Goal: Task Accomplishment & Management: Use online tool/utility

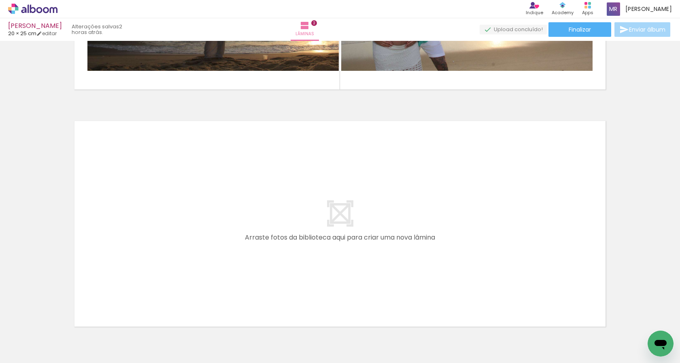
scroll to position [458, 0]
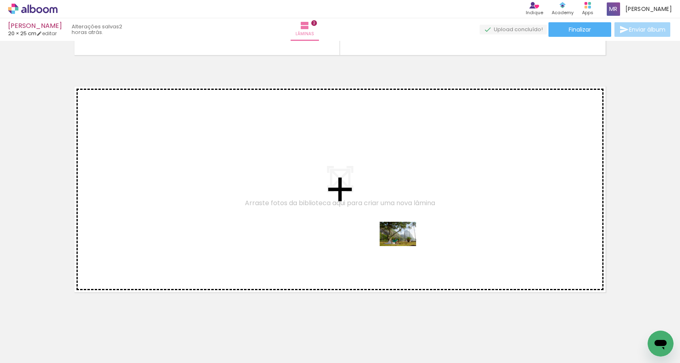
drag, startPoint x: 483, startPoint y: 336, endPoint x: 395, endPoint y: 243, distance: 127.9
click at [395, 243] on quentale-workspace at bounding box center [340, 181] width 680 height 363
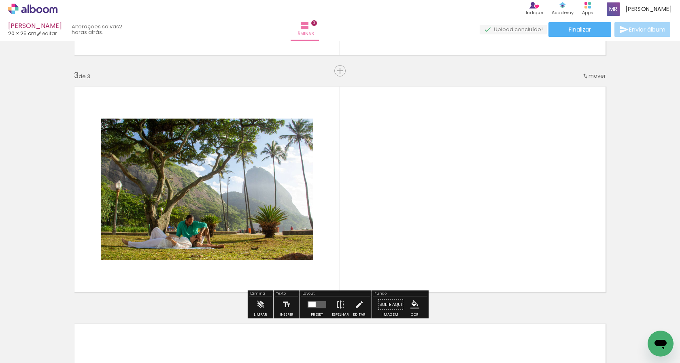
scroll to position [470, 0]
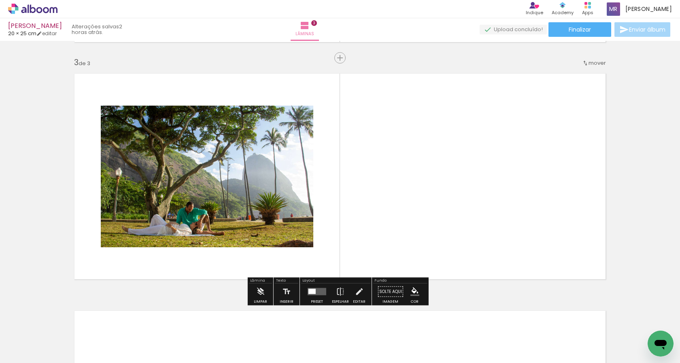
click at [297, 227] on quentale-photo at bounding box center [207, 177] width 212 height 142
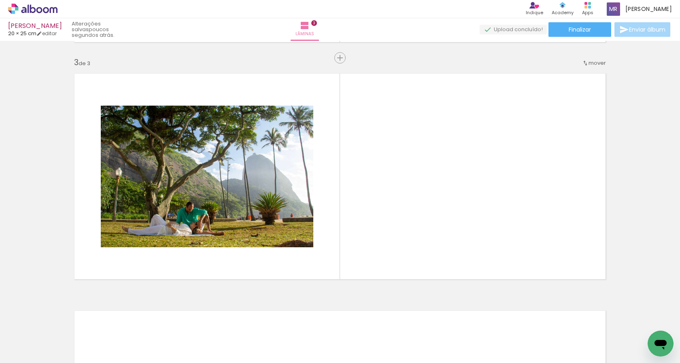
scroll to position [0, 1913]
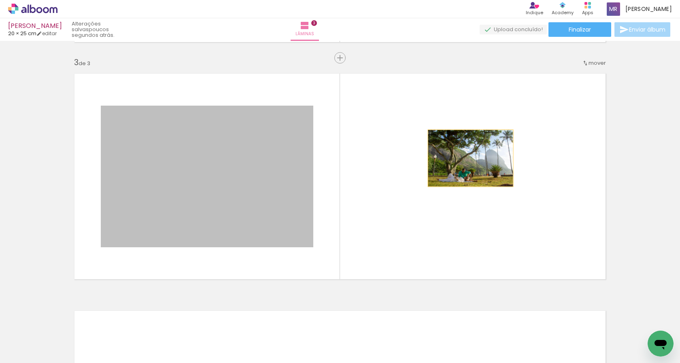
drag, startPoint x: 244, startPoint y: 214, endPoint x: 467, endPoint y: 158, distance: 229.8
click at [467, 158] on quentale-layouter at bounding box center [340, 176] width 542 height 217
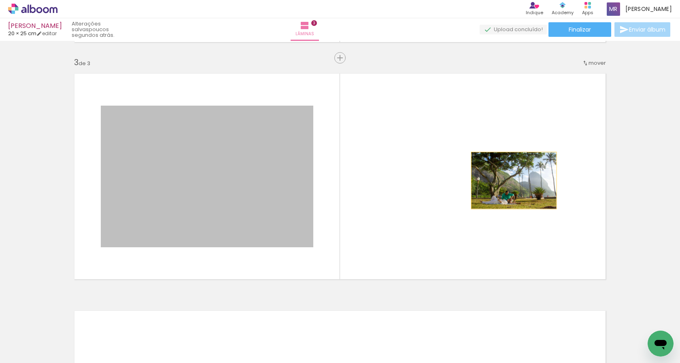
drag, startPoint x: 256, startPoint y: 190, endPoint x: 510, endPoint y: 180, distance: 255.0
click at [510, 180] on quentale-layouter at bounding box center [340, 176] width 542 height 217
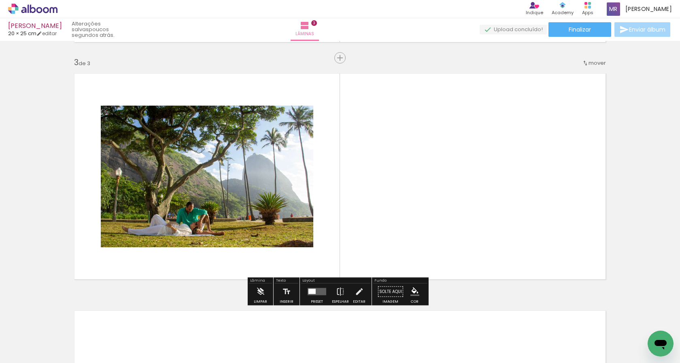
click at [321, 288] on quentale-layouter at bounding box center [316, 291] width 19 height 7
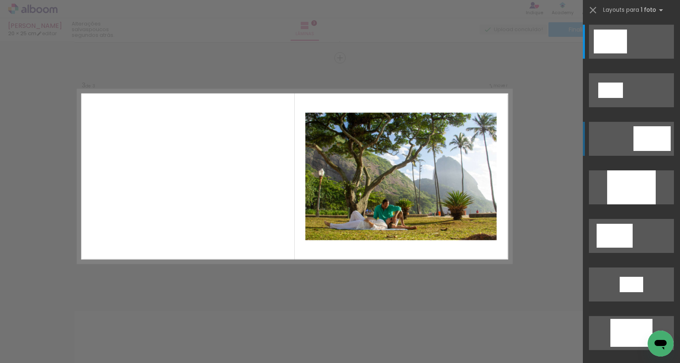
click at [633, 136] on div at bounding box center [651, 138] width 37 height 25
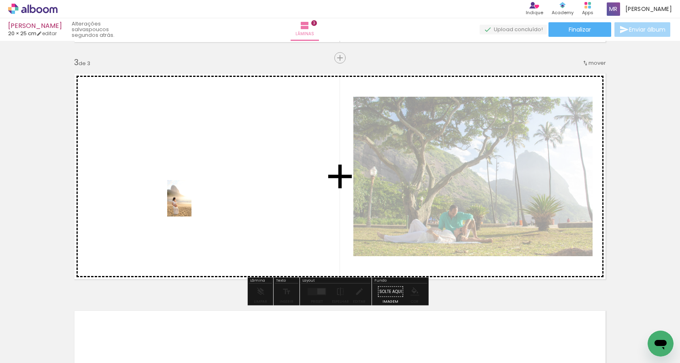
drag, startPoint x: 298, startPoint y: 328, endPoint x: 191, endPoint y: 204, distance: 163.5
click at [191, 204] on quentale-workspace at bounding box center [340, 181] width 680 height 363
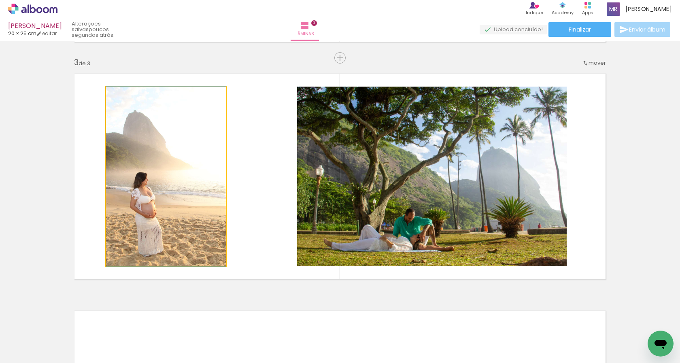
drag, startPoint x: 171, startPoint y: 202, endPoint x: 157, endPoint y: 202, distance: 13.8
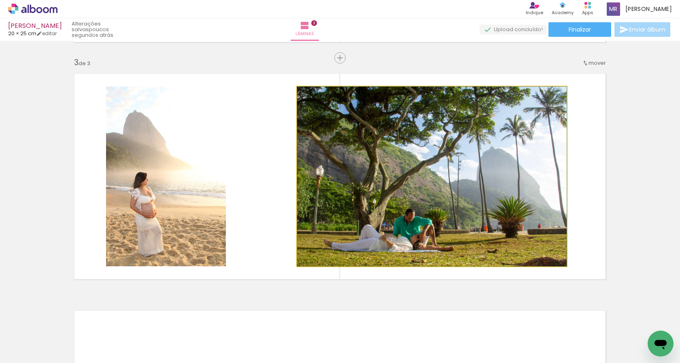
drag, startPoint x: 409, startPoint y: 228, endPoint x: 448, endPoint y: 227, distance: 38.8
click at [459, 195] on quentale-photo at bounding box center [431, 177] width 269 height 180
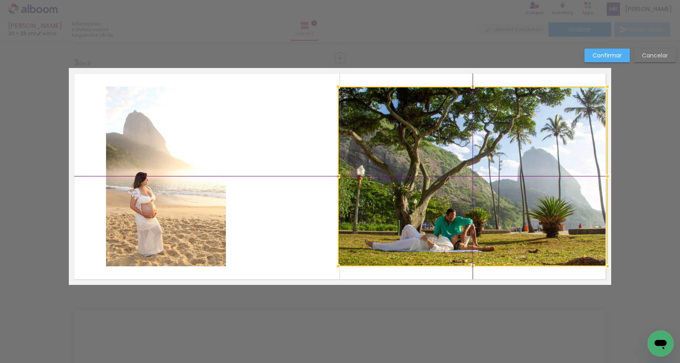
drag, startPoint x: 459, startPoint y: 195, endPoint x: 493, endPoint y: 193, distance: 34.1
click at [493, 193] on div at bounding box center [472, 177] width 269 height 180
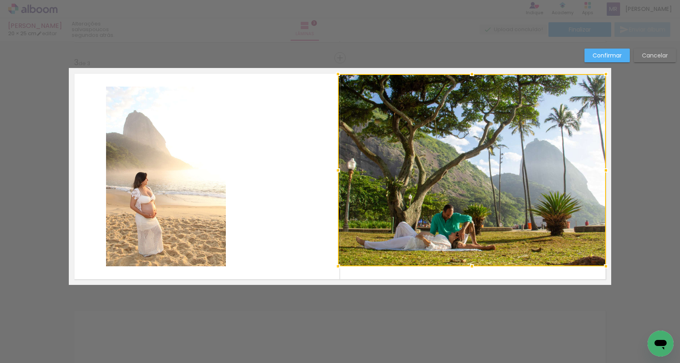
drag, startPoint x: 602, startPoint y: 85, endPoint x: 612, endPoint y: 75, distance: 14.3
click at [612, 75] on div "Inserir lâmina 1 de 3 Inserir lâmina 2 de 3 Inserir lâmina 3 de 3 Confirmar Can…" at bounding box center [340, 54] width 680 height 968
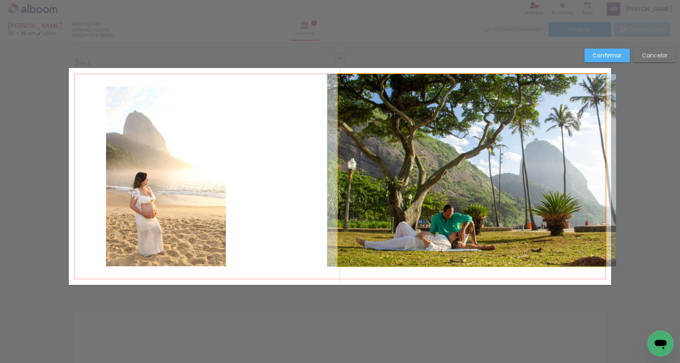
click at [593, 263] on quentale-photo at bounding box center [472, 170] width 268 height 192
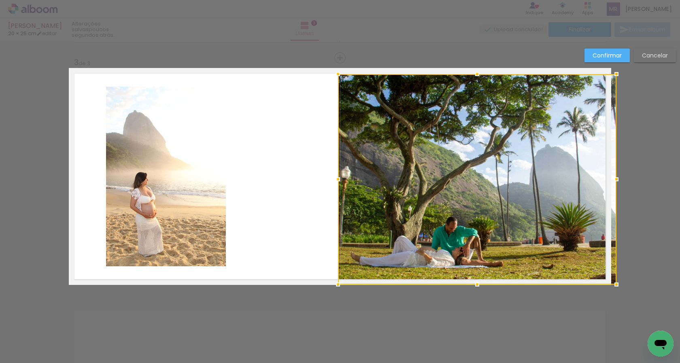
drag, startPoint x: 602, startPoint y: 267, endPoint x: 612, endPoint y: 281, distance: 17.7
click at [612, 281] on div at bounding box center [616, 284] width 16 height 16
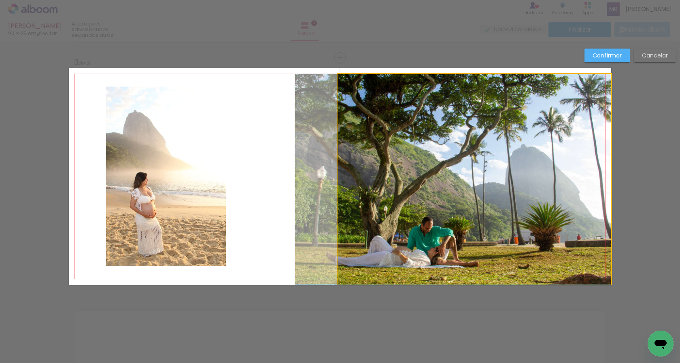
drag, startPoint x: 546, startPoint y: 225, endPoint x: 517, endPoint y: 216, distance: 30.5
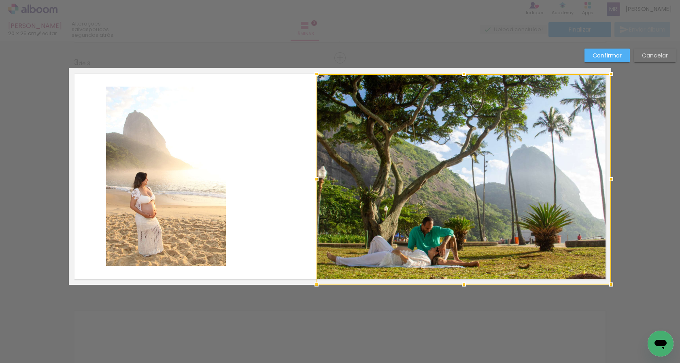
drag, startPoint x: 338, startPoint y: 181, endPoint x: 312, endPoint y: 180, distance: 25.9
click at [312, 180] on div at bounding box center [316, 179] width 16 height 16
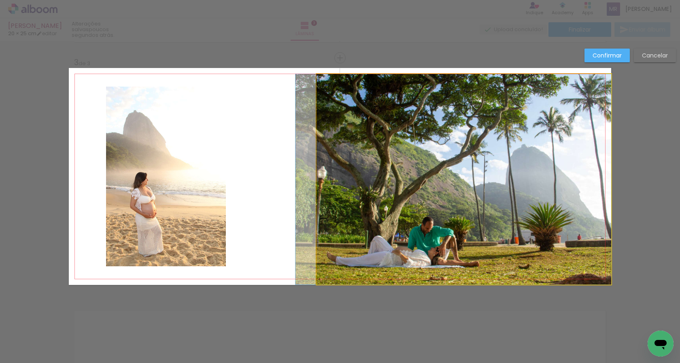
drag, startPoint x: 422, startPoint y: 187, endPoint x: 420, endPoint y: 178, distance: 9.4
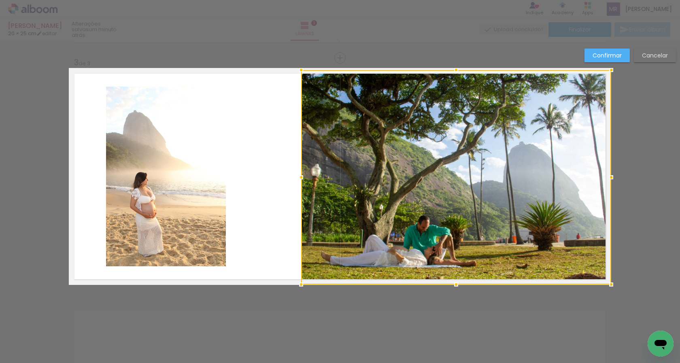
drag, startPoint x: 314, startPoint y: 72, endPoint x: 299, endPoint y: 62, distance: 18.2
click at [299, 62] on div at bounding box center [301, 70] width 16 height 16
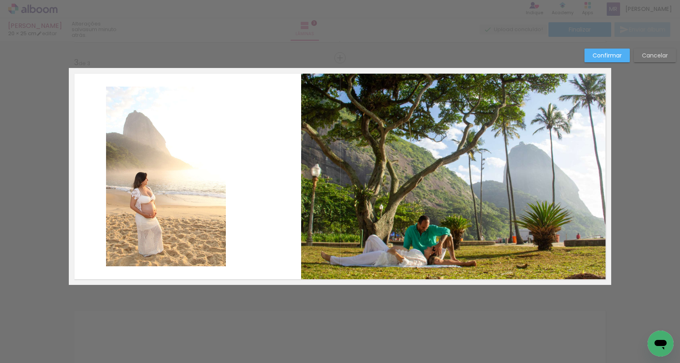
click at [184, 202] on quentale-photo at bounding box center [166, 177] width 120 height 180
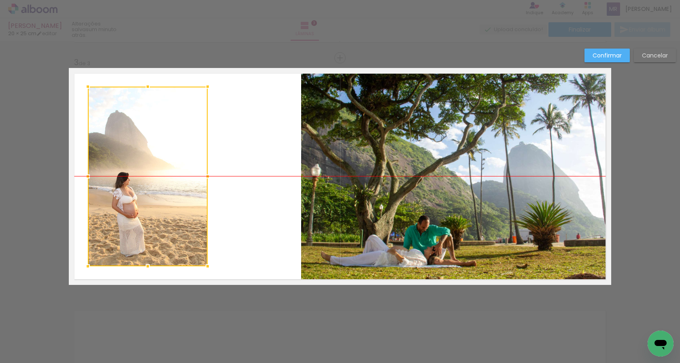
drag, startPoint x: 187, startPoint y: 197, endPoint x: 169, endPoint y: 196, distance: 18.7
click at [169, 196] on div at bounding box center [148, 177] width 120 height 180
click at [190, 195] on div at bounding box center [147, 177] width 120 height 180
click at [231, 191] on quentale-layouter at bounding box center [340, 176] width 542 height 217
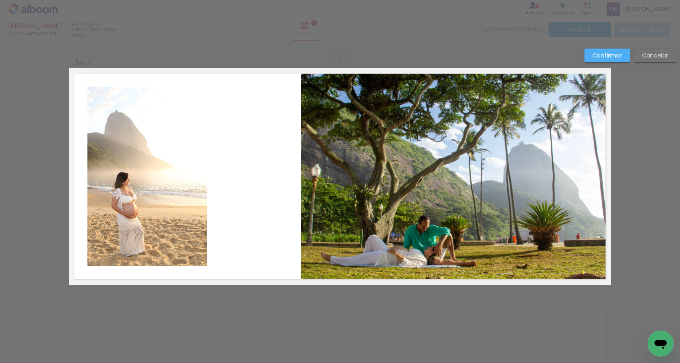
click at [273, 193] on quentale-layouter at bounding box center [340, 176] width 542 height 217
click at [335, 303] on div "Confirmar Cancelar" at bounding box center [340, 54] width 680 height 968
click at [404, 222] on quentale-photo at bounding box center [456, 177] width 310 height 214
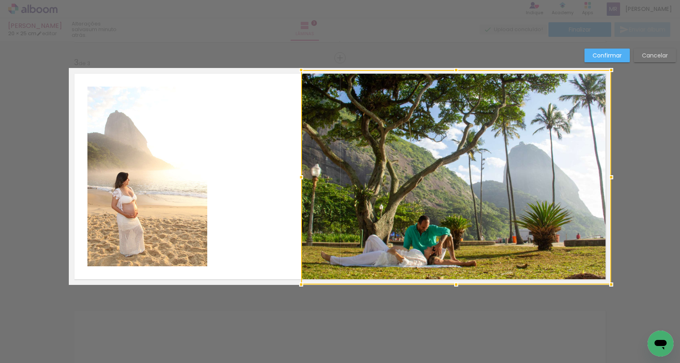
click at [256, 211] on quentale-layouter at bounding box center [340, 176] width 542 height 217
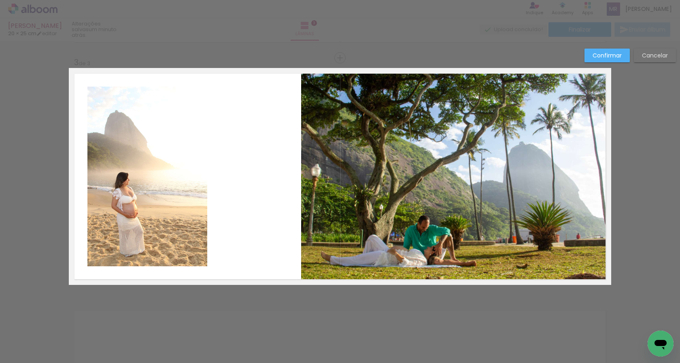
click at [227, 256] on quentale-layouter at bounding box center [340, 176] width 542 height 217
click at [244, 317] on div "Confirmar Cancelar" at bounding box center [340, 54] width 680 height 968
click at [272, 135] on quentale-layouter at bounding box center [340, 176] width 542 height 217
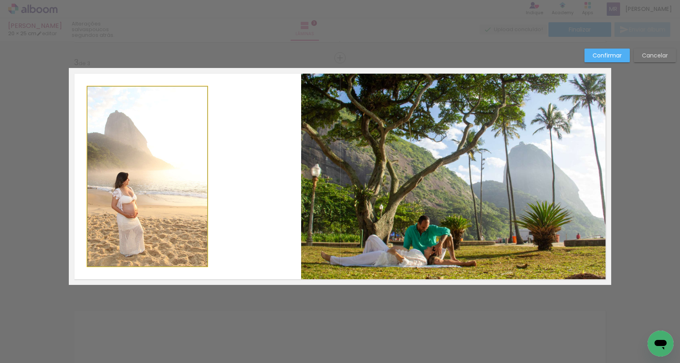
drag, startPoint x: 150, startPoint y: 170, endPoint x: 197, endPoint y: 178, distance: 47.7
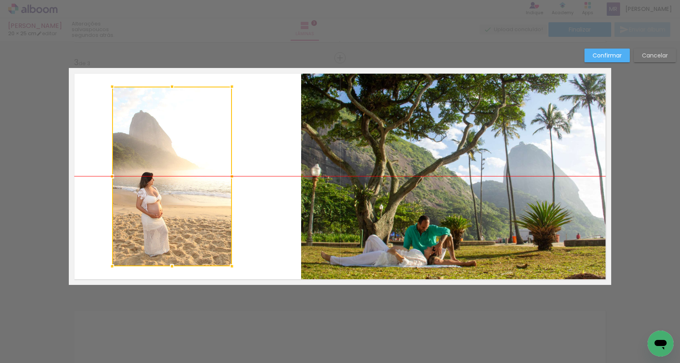
drag, startPoint x: 165, startPoint y: 176, endPoint x: 190, endPoint y: 179, distance: 24.9
click at [190, 179] on div at bounding box center [172, 177] width 120 height 180
click at [248, 181] on quentale-layouter at bounding box center [340, 176] width 542 height 217
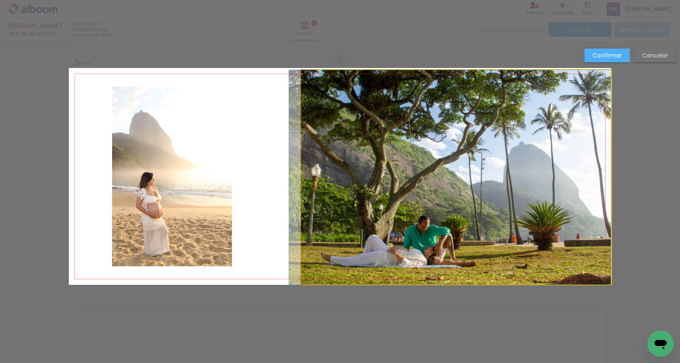
click at [355, 203] on quentale-photo at bounding box center [456, 177] width 310 height 214
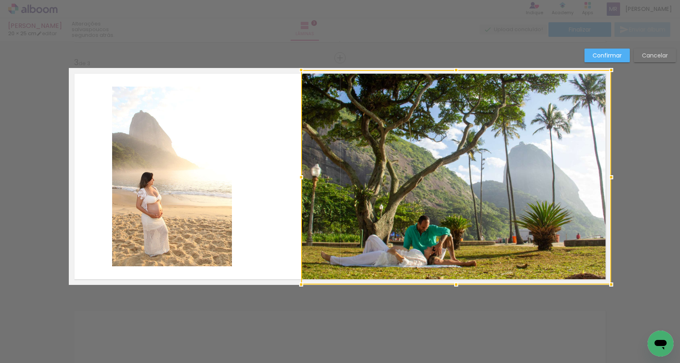
click at [406, 323] on div "Confirmar Cancelar" at bounding box center [340, 54] width 680 height 968
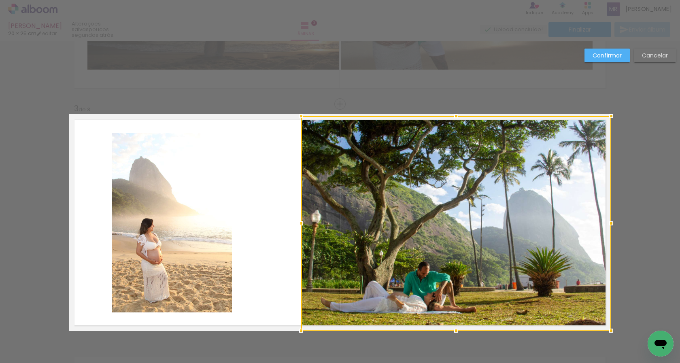
scroll to position [415, 0]
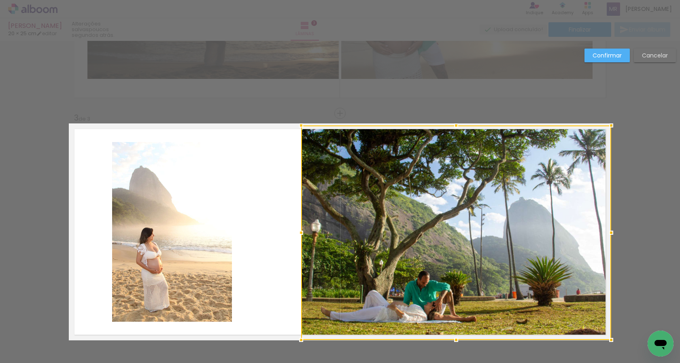
click at [0, 0] on slot "Confirmar" at bounding box center [0, 0] width 0 height 0
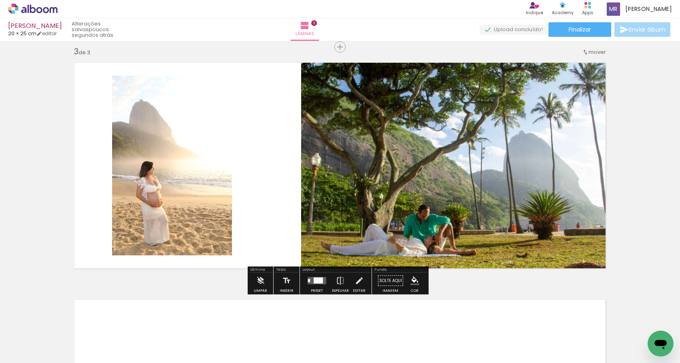
scroll to position [498, 0]
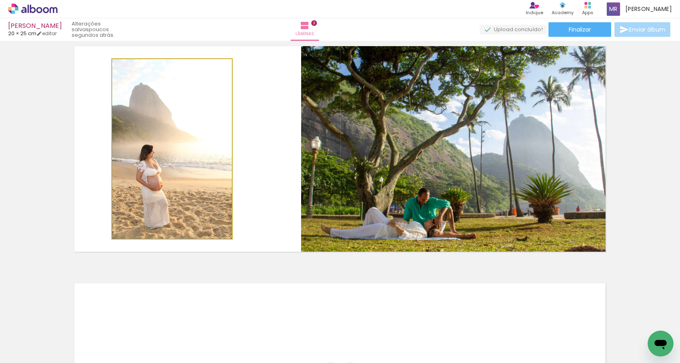
click at [182, 194] on quentale-photo at bounding box center [172, 149] width 120 height 180
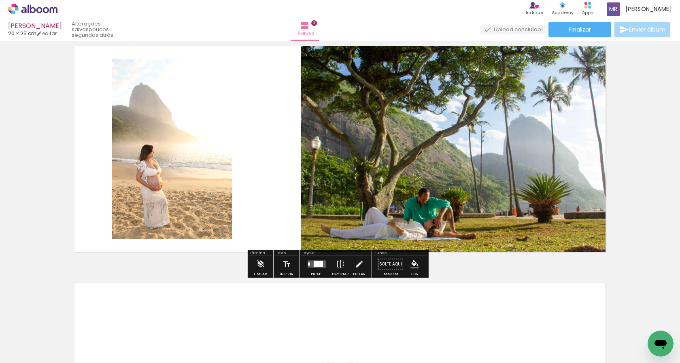
click at [219, 228] on quentale-photo at bounding box center [172, 149] width 120 height 180
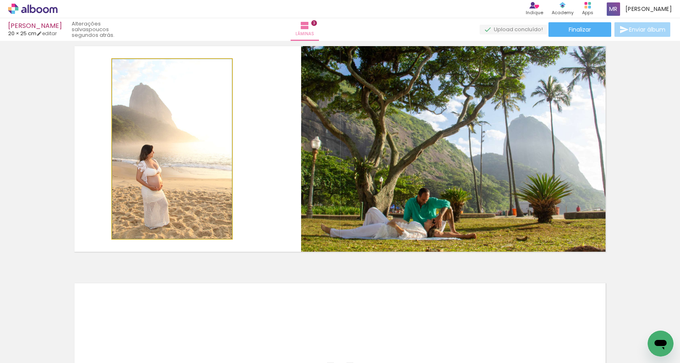
click at [219, 228] on quentale-photo at bounding box center [172, 149] width 120 height 180
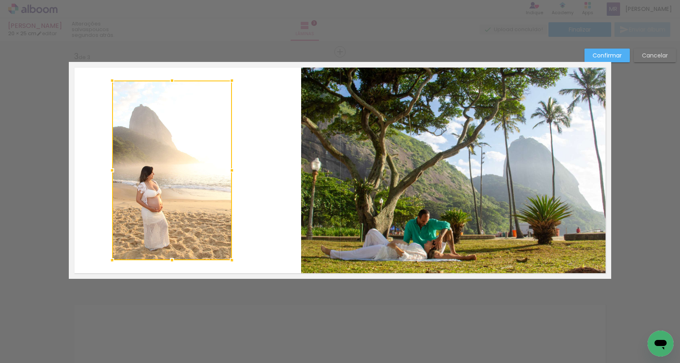
scroll to position [470, 0]
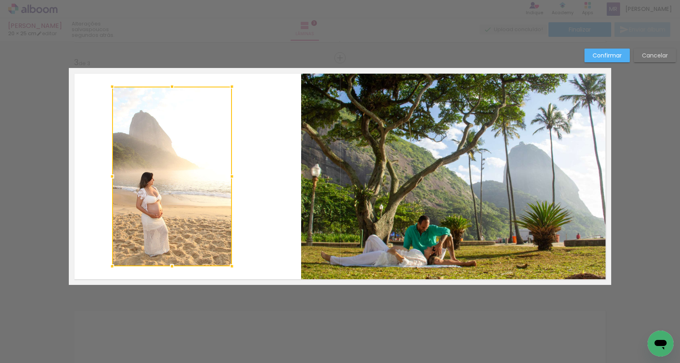
click at [226, 264] on div at bounding box center [232, 266] width 16 height 16
click at [175, 212] on div at bounding box center [172, 177] width 120 height 180
click at [248, 219] on quentale-layouter at bounding box center [340, 176] width 542 height 217
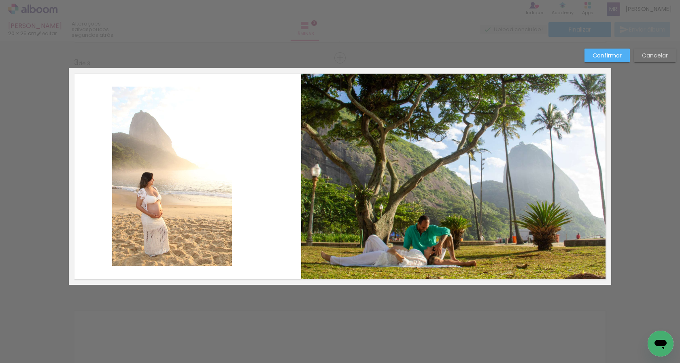
click at [261, 309] on div "Confirmar Cancelar" at bounding box center [340, 54] width 680 height 968
click at [337, 248] on quentale-photo at bounding box center [456, 177] width 310 height 214
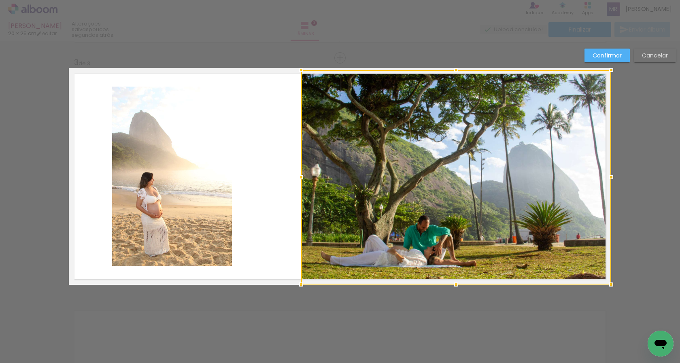
click at [281, 247] on quentale-layouter at bounding box center [340, 176] width 542 height 217
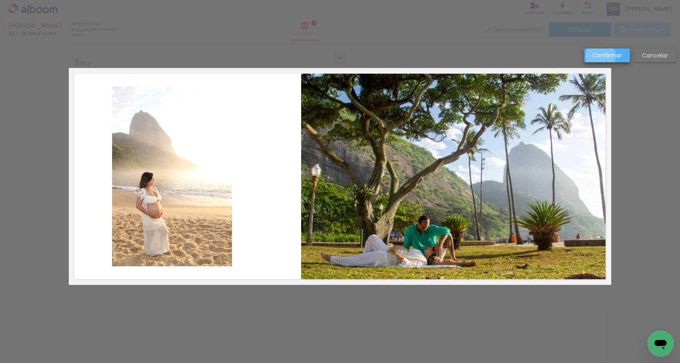
click at [0, 0] on slot "Confirmar" at bounding box center [0, 0] width 0 height 0
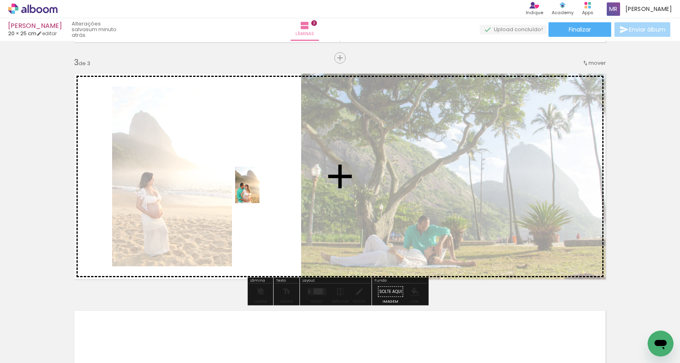
drag, startPoint x: 262, startPoint y: 348, endPoint x: 260, endPoint y: 182, distance: 166.3
click at [260, 182] on quentale-workspace at bounding box center [340, 181] width 680 height 363
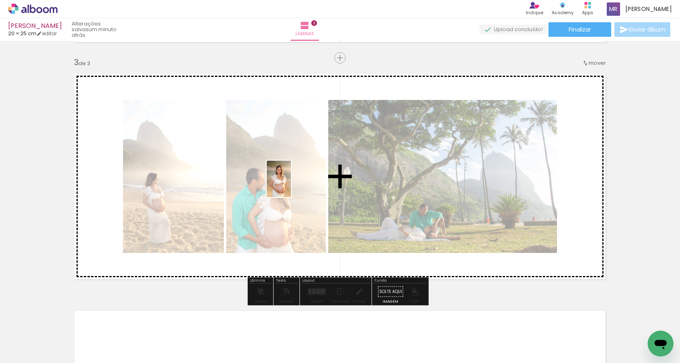
drag, startPoint x: 342, startPoint y: 346, endPoint x: 291, endPoint y: 185, distance: 168.9
click at [291, 185] on quentale-workspace at bounding box center [340, 181] width 680 height 363
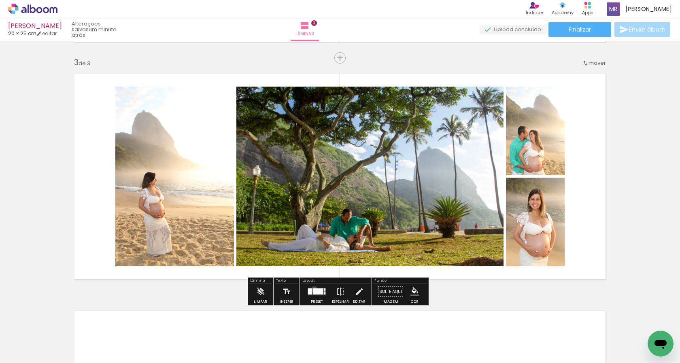
click at [313, 289] on div at bounding box center [318, 291] width 10 height 6
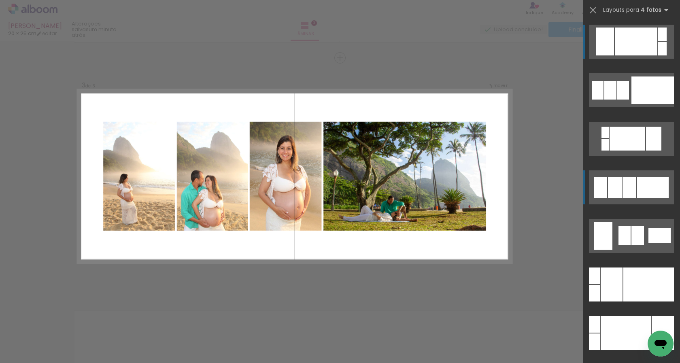
click at [608, 182] on div at bounding box center [615, 187] width 14 height 21
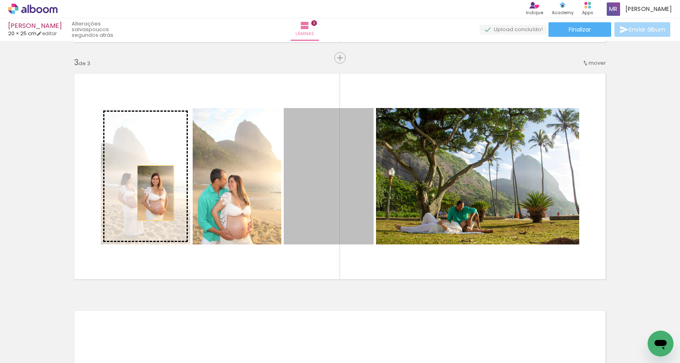
drag, startPoint x: 337, startPoint y: 226, endPoint x: 153, endPoint y: 193, distance: 187.3
click at [0, 0] on slot at bounding box center [0, 0] width 0 height 0
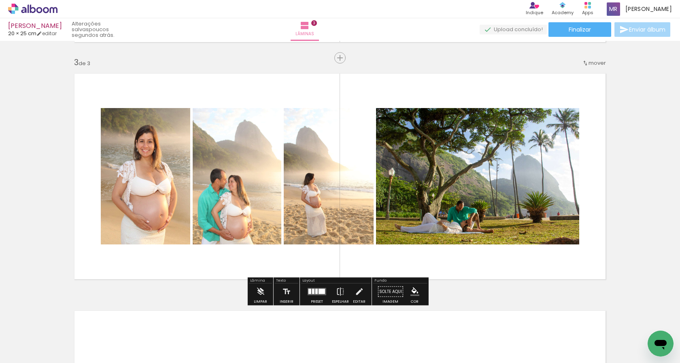
click at [229, 255] on quentale-layouter at bounding box center [340, 176] width 542 height 217
click at [421, 266] on quentale-layouter at bounding box center [340, 176] width 542 height 217
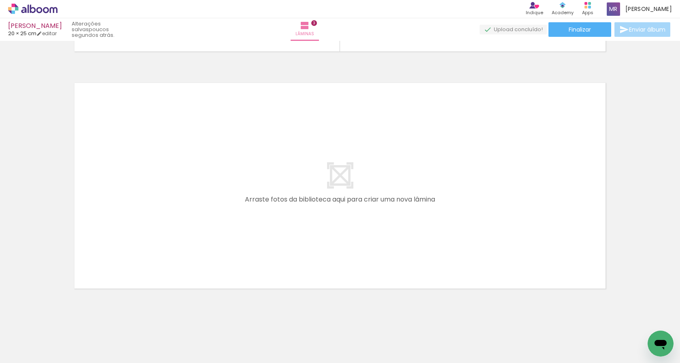
scroll to position [0, 2091]
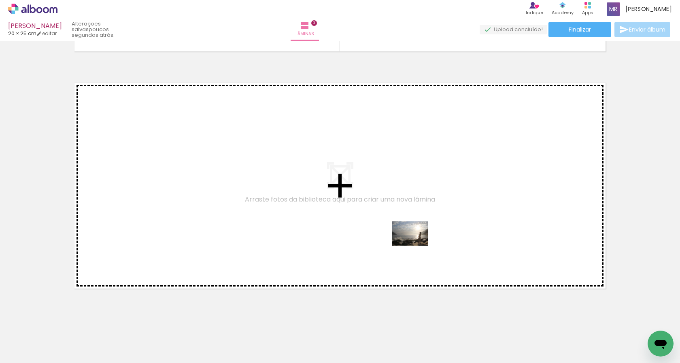
drag, startPoint x: 307, startPoint y: 345, endPoint x: 416, endPoint y: 246, distance: 147.2
click at [416, 246] on quentale-workspace at bounding box center [340, 181] width 680 height 363
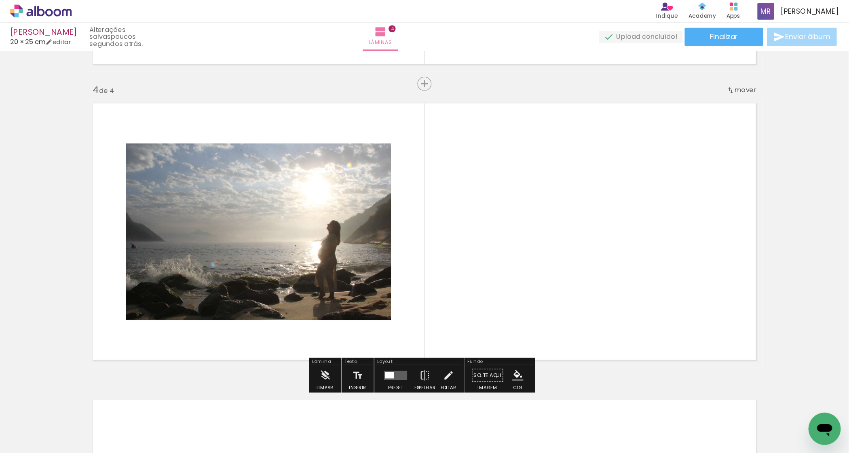
scroll to position [707, 0]
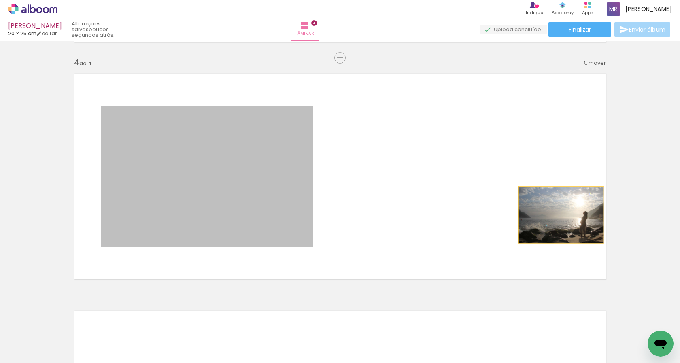
drag, startPoint x: 293, startPoint y: 216, endPoint x: 558, endPoint y: 215, distance: 265.0
click at [558, 215] on quentale-layouter at bounding box center [340, 176] width 542 height 217
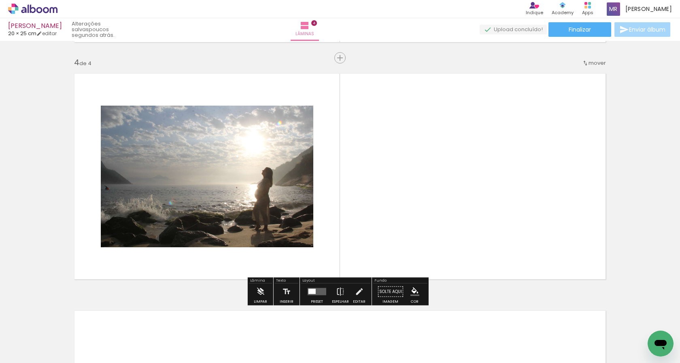
click at [311, 287] on div at bounding box center [317, 292] width 22 height 16
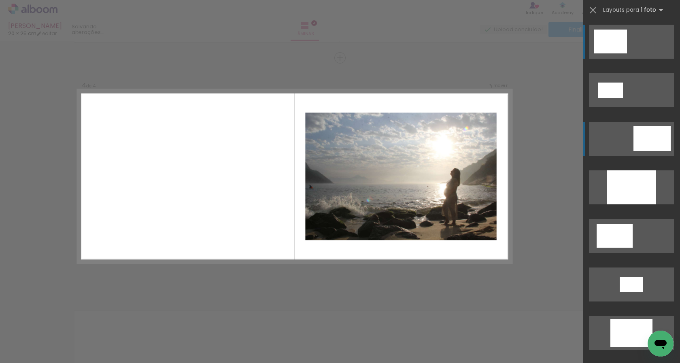
click at [625, 146] on quentale-layouter at bounding box center [631, 139] width 85 height 34
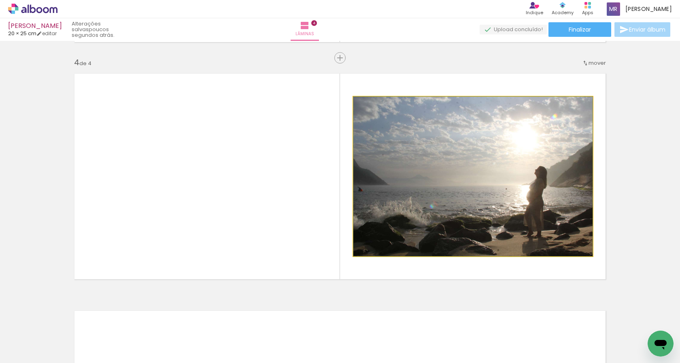
click at [502, 204] on quentale-photo at bounding box center [472, 176] width 239 height 159
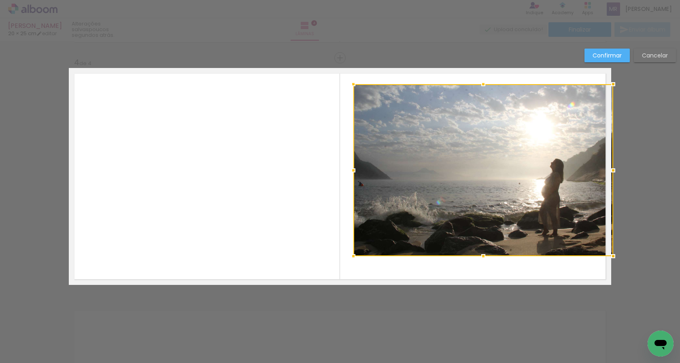
drag, startPoint x: 587, startPoint y: 100, endPoint x: 603, endPoint y: 84, distance: 22.3
click at [605, 84] on div at bounding box center [613, 84] width 16 height 16
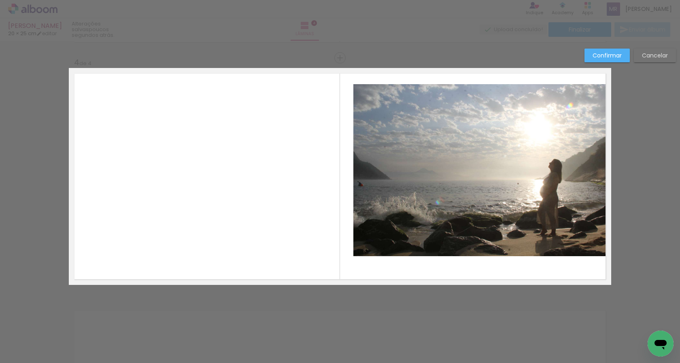
click at [372, 109] on quentale-photo at bounding box center [482, 170] width 258 height 172
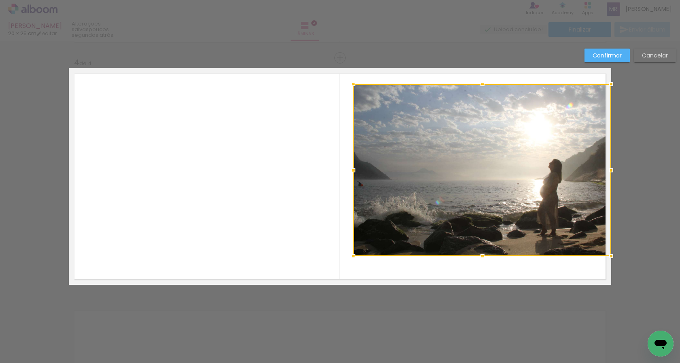
click at [372, 109] on div at bounding box center [482, 170] width 258 height 172
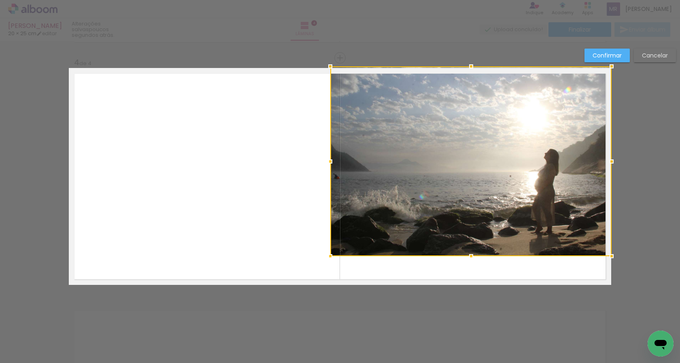
drag, startPoint x: 349, startPoint y: 86, endPoint x: 331, endPoint y: 74, distance: 22.2
click at [331, 74] on div at bounding box center [330, 66] width 16 height 16
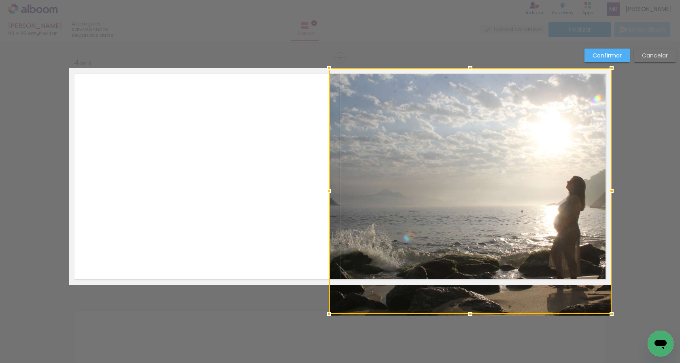
drag, startPoint x: 326, startPoint y: 256, endPoint x: 302, endPoint y: 175, distance: 84.5
click at [325, 255] on album-spread "4 de 4" at bounding box center [340, 176] width 542 height 217
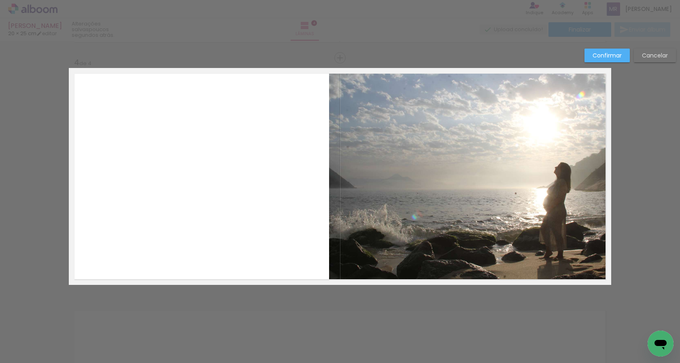
click at [379, 186] on quentale-photo at bounding box center [470, 176] width 282 height 217
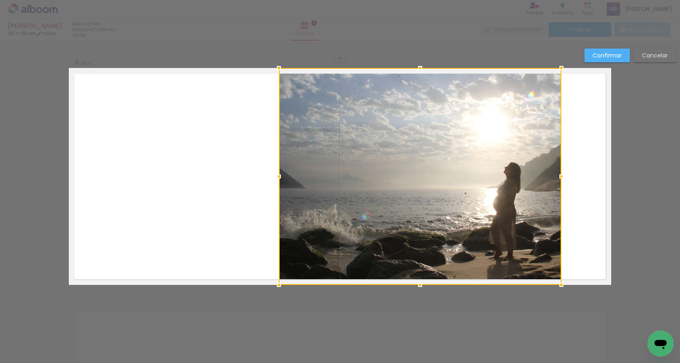
drag, startPoint x: 354, startPoint y: 177, endPoint x: 277, endPoint y: 167, distance: 77.9
click at [279, 167] on div at bounding box center [420, 176] width 282 height 217
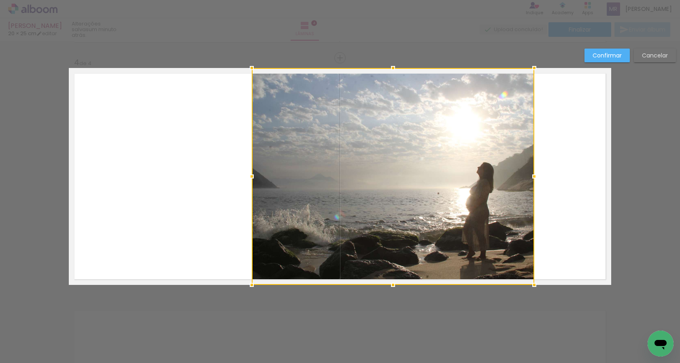
scroll to position [0, 1983]
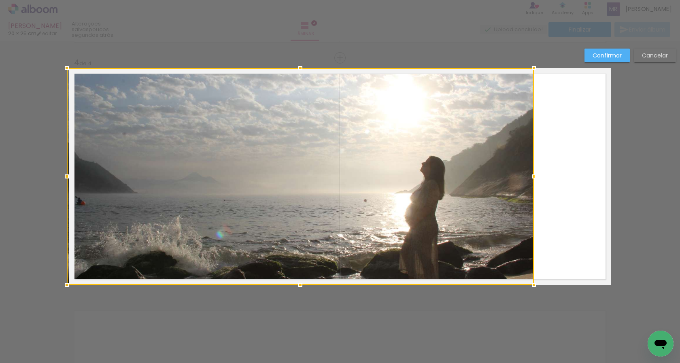
drag, startPoint x: 250, startPoint y: 177, endPoint x: 50, endPoint y: 172, distance: 200.3
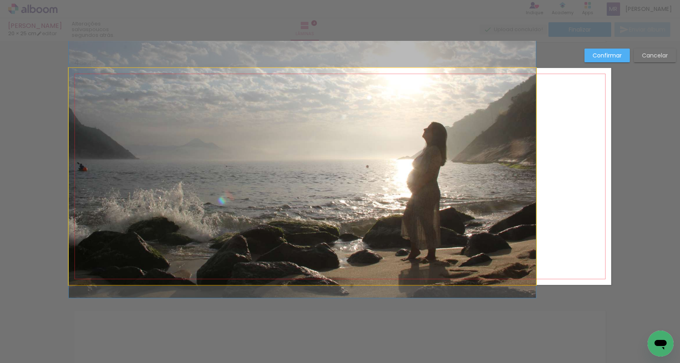
drag, startPoint x: 476, startPoint y: 184, endPoint x: 510, endPoint y: 150, distance: 48.3
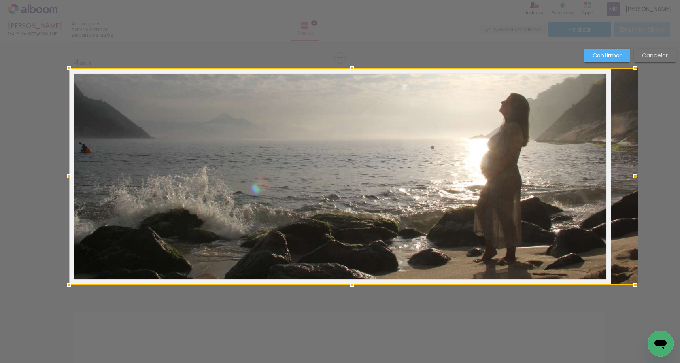
drag, startPoint x: 532, startPoint y: 176, endPoint x: 586, endPoint y: 174, distance: 54.2
click at [586, 174] on div at bounding box center [352, 176] width 566 height 217
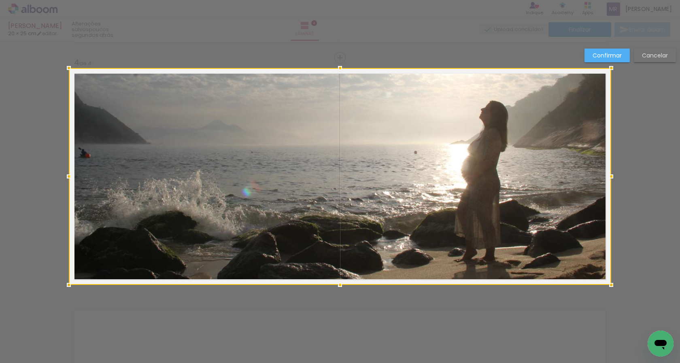
click at [609, 178] on div at bounding box center [611, 176] width 16 height 16
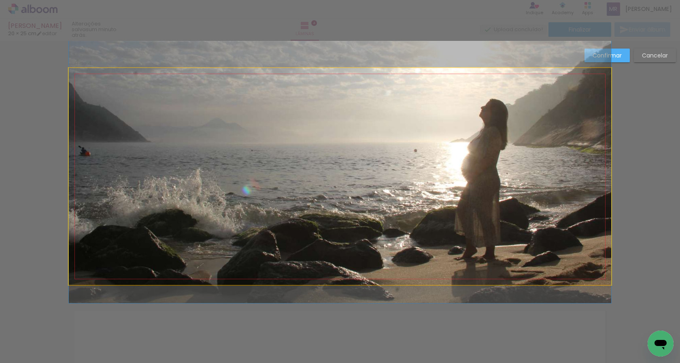
drag, startPoint x: 123, startPoint y: 186, endPoint x: 105, endPoint y: 184, distance: 18.3
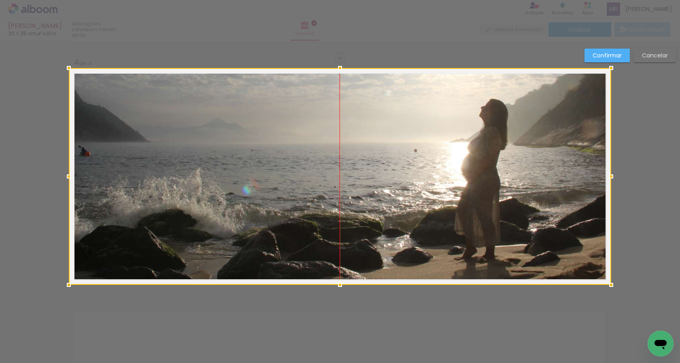
drag, startPoint x: 278, startPoint y: 175, endPoint x: 291, endPoint y: 176, distance: 13.0
click at [291, 176] on div at bounding box center [340, 176] width 542 height 217
click at [379, 179] on div at bounding box center [340, 176] width 542 height 217
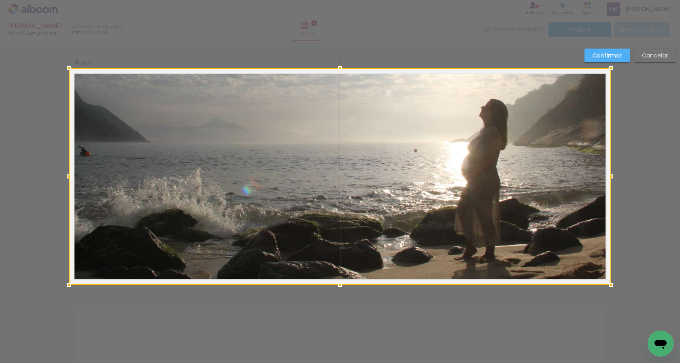
click at [549, 220] on div at bounding box center [340, 176] width 542 height 217
drag, startPoint x: 609, startPoint y: 176, endPoint x: 619, endPoint y: 176, distance: 10.1
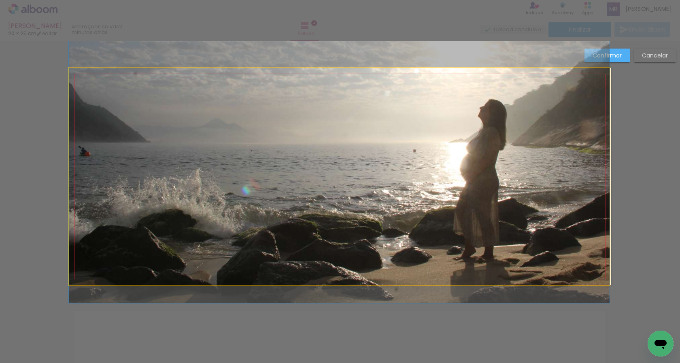
click at [577, 183] on quentale-photo at bounding box center [339, 176] width 540 height 217
click at [577, 183] on div at bounding box center [339, 176] width 540 height 217
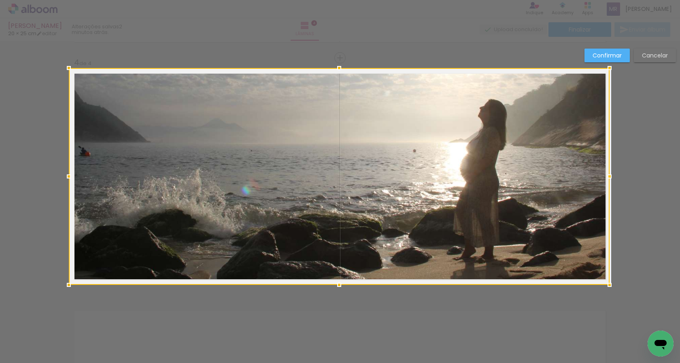
click at [577, 183] on div at bounding box center [339, 176] width 540 height 217
drag, startPoint x: 570, startPoint y: 195, endPoint x: 570, endPoint y: 189, distance: 6.5
click at [570, 189] on div at bounding box center [340, 176] width 540 height 217
click at [0, 0] on slot "Confirmar" at bounding box center [0, 0] width 0 height 0
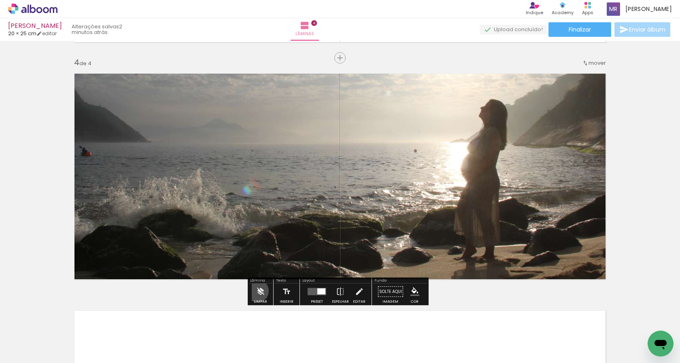
click at [257, 291] on iron-icon at bounding box center [260, 292] width 9 height 16
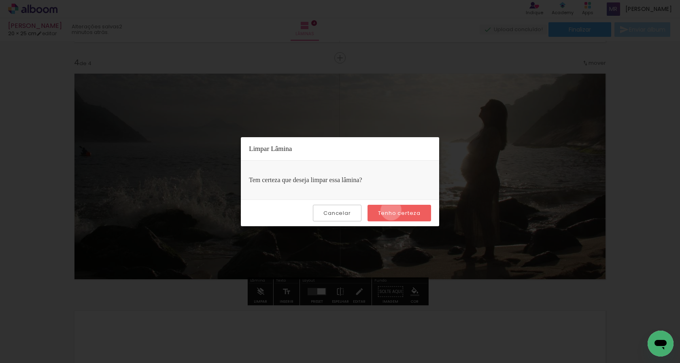
click at [0, 0] on slot "Tenho certeza" at bounding box center [0, 0] width 0 height 0
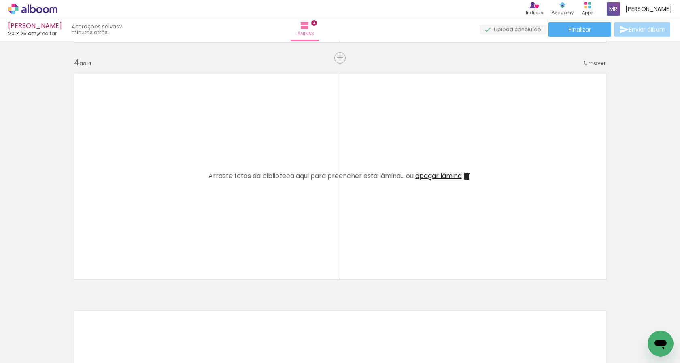
click at [397, 150] on quentale-layouter at bounding box center [340, 176] width 542 height 217
click at [38, 347] on span "Adicionar Fotos" at bounding box center [29, 351] width 24 height 9
click at [0, 0] on input "file" at bounding box center [0, 0] width 0 height 0
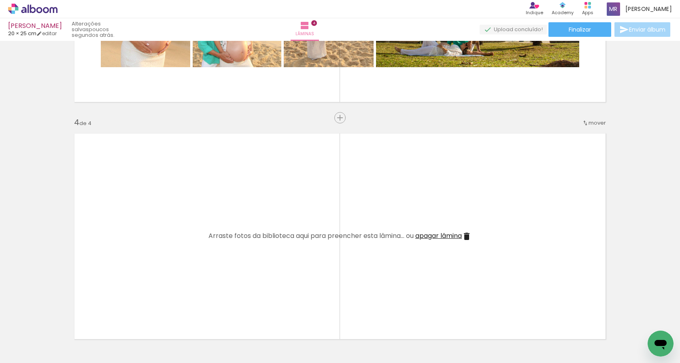
scroll to position [671, 0]
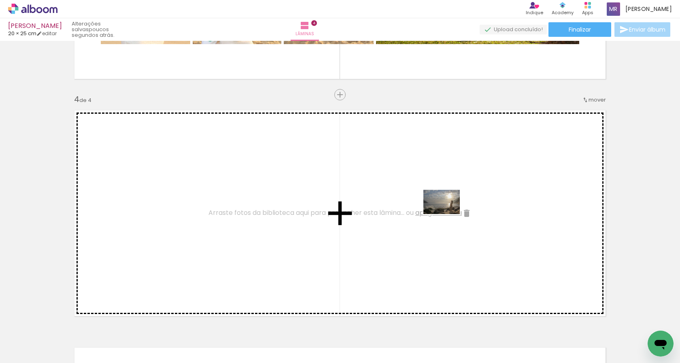
drag, startPoint x: 415, startPoint y: 342, endPoint x: 447, endPoint y: 214, distance: 132.3
click at [447, 214] on quentale-workspace at bounding box center [340, 181] width 680 height 363
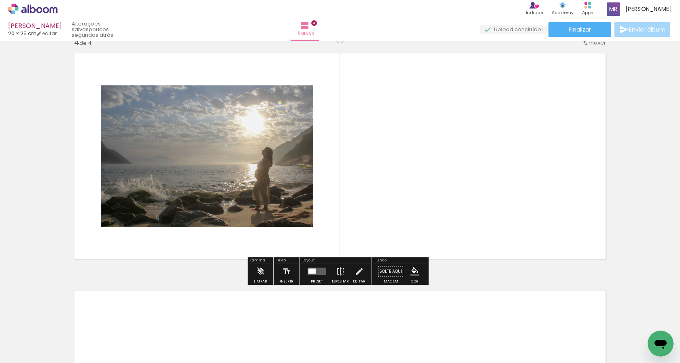
scroll to position [733, 0]
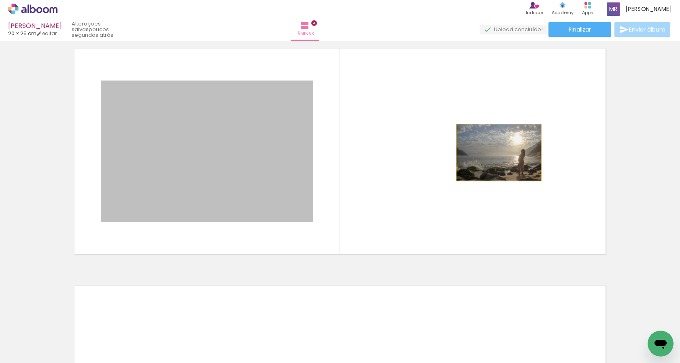
drag, startPoint x: 277, startPoint y: 182, endPoint x: 496, endPoint y: 153, distance: 220.1
click at [496, 153] on quentale-layouter at bounding box center [340, 151] width 542 height 217
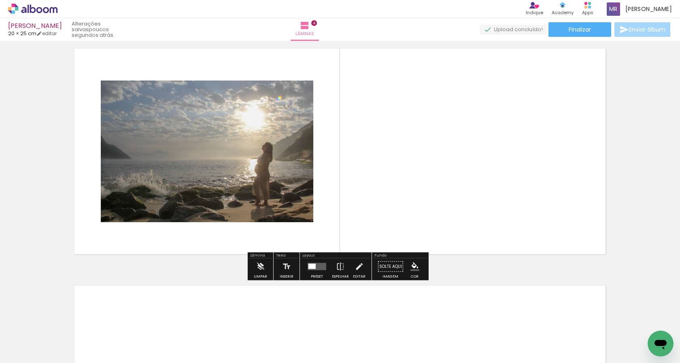
click at [381, 268] on paper-button "Solte aqui Imagem" at bounding box center [390, 268] width 29 height 21
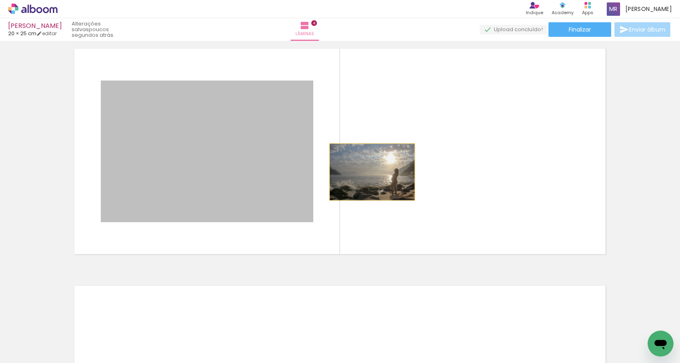
drag, startPoint x: 271, startPoint y: 176, endPoint x: 369, endPoint y: 172, distance: 97.6
click at [369, 172] on quentale-layouter at bounding box center [340, 151] width 542 height 217
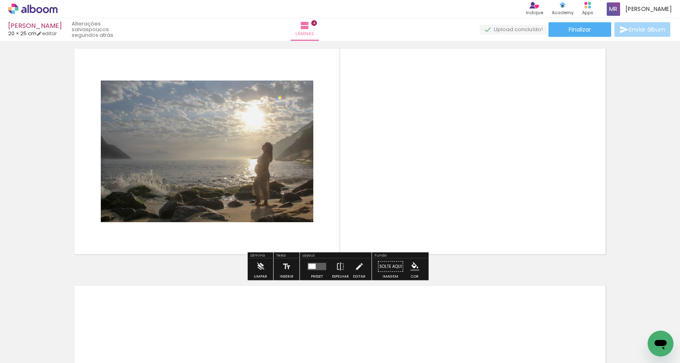
click at [310, 263] on quentale-layouter at bounding box center [316, 266] width 19 height 7
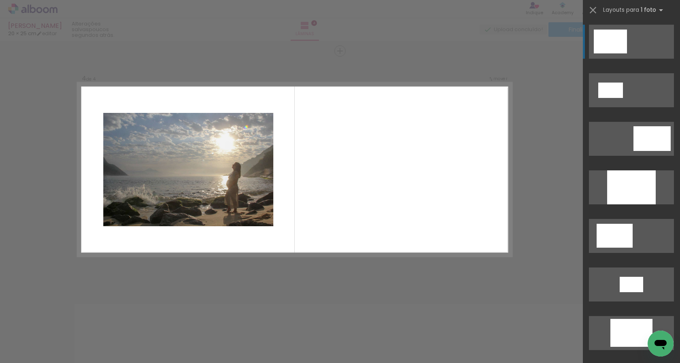
scroll to position [707, 0]
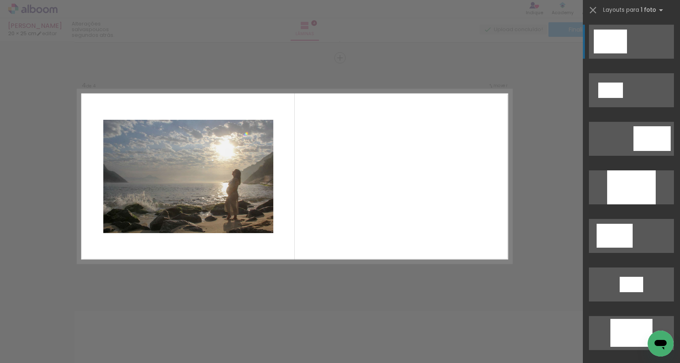
click at [261, 175] on quentale-photo at bounding box center [188, 176] width 170 height 113
click at [261, 206] on quentale-photo at bounding box center [188, 176] width 170 height 113
click at [363, 210] on div at bounding box center [294, 177] width 432 height 174
click at [231, 204] on quentale-photo at bounding box center [188, 176] width 170 height 113
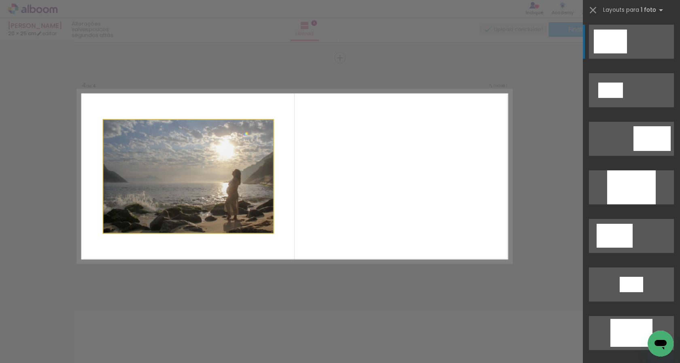
click at [231, 204] on quentale-photo at bounding box center [188, 176] width 170 height 113
click at [595, 10] on iron-icon at bounding box center [592, 9] width 11 height 11
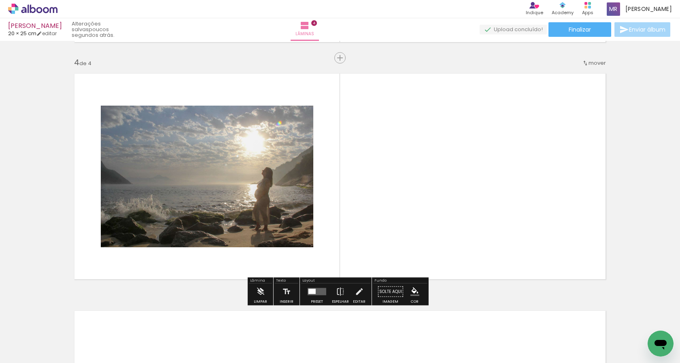
click at [295, 212] on quentale-photo at bounding box center [207, 177] width 212 height 142
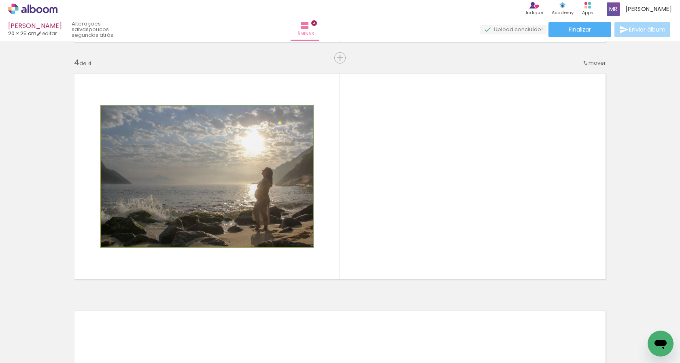
click at [295, 212] on quentale-photo at bounding box center [207, 177] width 212 height 142
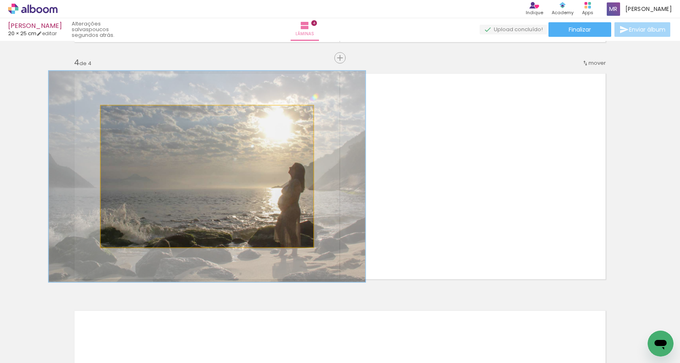
drag, startPoint x: 118, startPoint y: 113, endPoint x: 131, endPoint y: 113, distance: 13.8
click at [131, 113] on div at bounding box center [133, 113] width 7 height 7
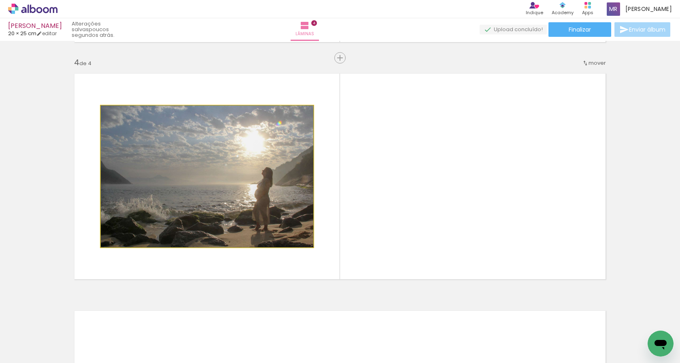
drag, startPoint x: 132, startPoint y: 115, endPoint x: 111, endPoint y: 116, distance: 21.1
type paper-slider "100"
click at [113, 116] on div at bounding box center [119, 114] width 13 height 13
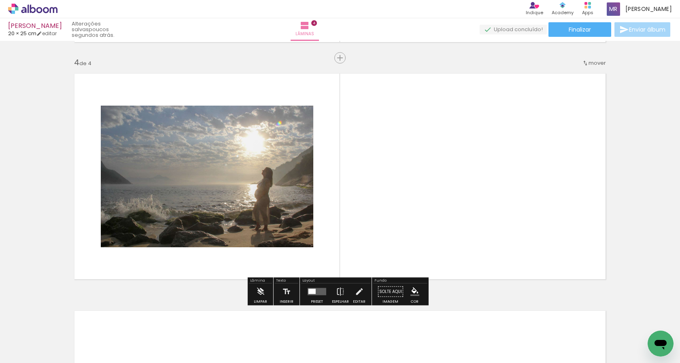
click at [227, 188] on quentale-photo at bounding box center [207, 177] width 212 height 142
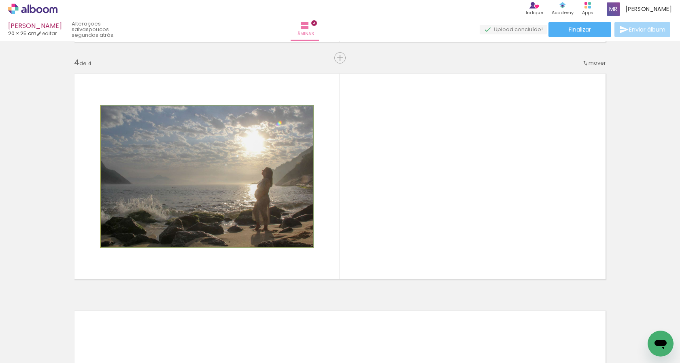
click at [297, 124] on quentale-photo at bounding box center [207, 177] width 212 height 142
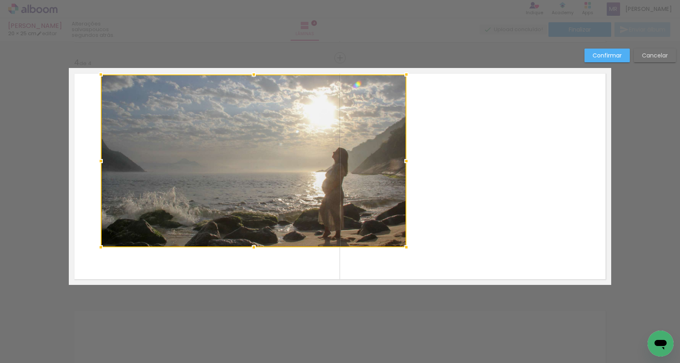
drag, startPoint x: 310, startPoint y: 108, endPoint x: 405, endPoint y: 83, distance: 97.4
click at [405, 83] on album-spread "4 de 4" at bounding box center [340, 176] width 542 height 217
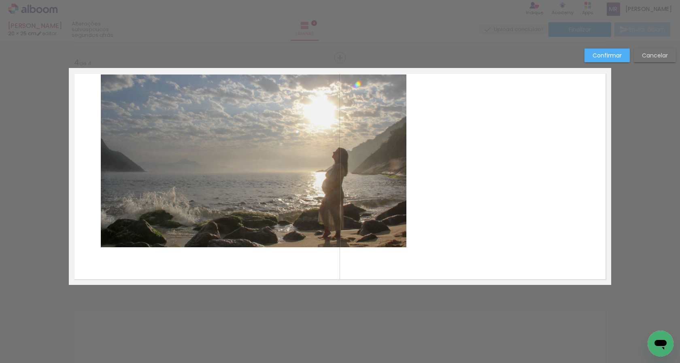
click at [379, 236] on quentale-photo at bounding box center [253, 160] width 305 height 173
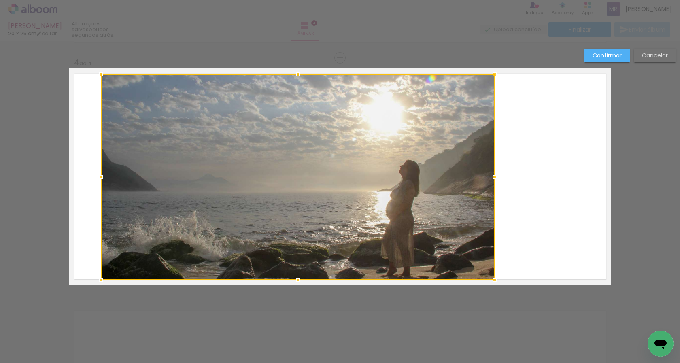
drag, startPoint x: 400, startPoint y: 244, endPoint x: 488, endPoint y: 277, distance: 94.1
click at [488, 277] on div at bounding box center [494, 280] width 16 height 16
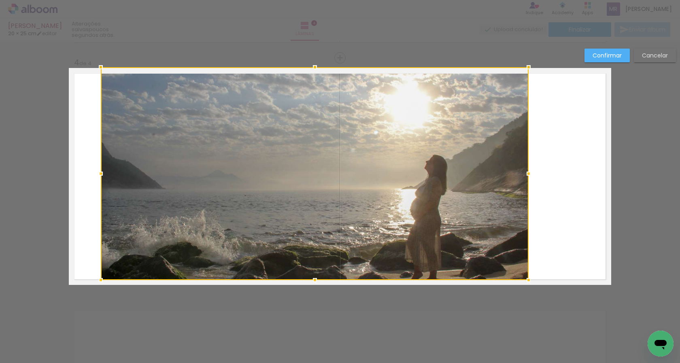
drag, startPoint x: 488, startPoint y: 75, endPoint x: 522, endPoint y: 72, distance: 34.2
click at [522, 72] on div at bounding box center [528, 67] width 16 height 16
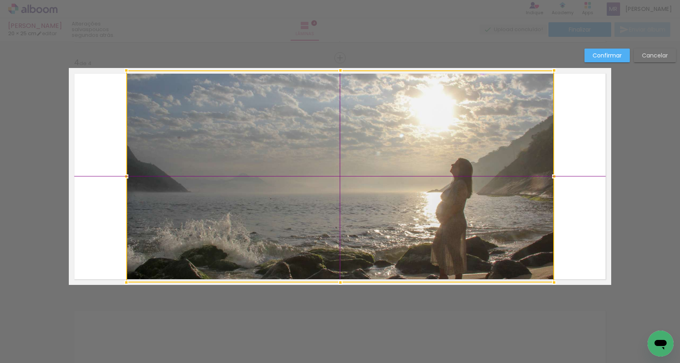
drag, startPoint x: 495, startPoint y: 116, endPoint x: 527, endPoint y: 104, distance: 35.1
click at [527, 104] on div at bounding box center [340, 176] width 428 height 212
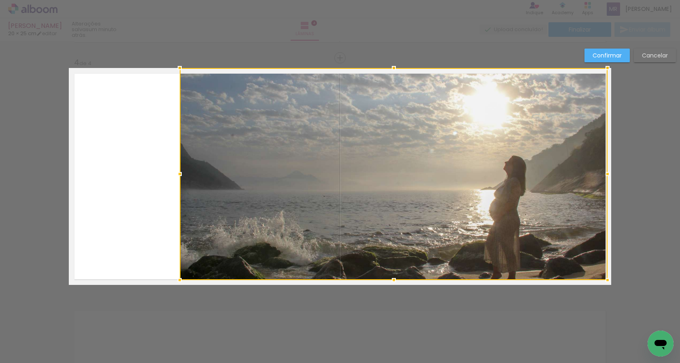
drag, startPoint x: 520, startPoint y: 130, endPoint x: 574, endPoint y: 110, distance: 57.0
click at [574, 110] on div at bounding box center [394, 174] width 428 height 212
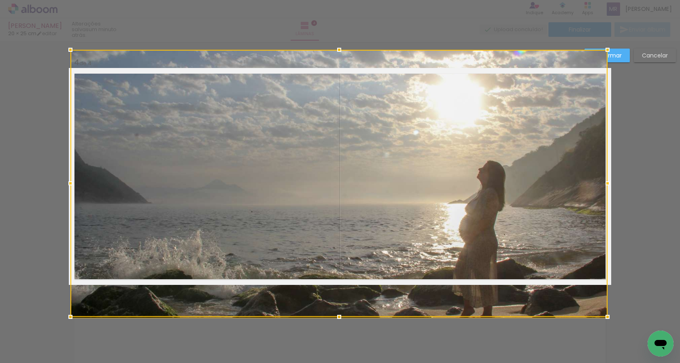
drag, startPoint x: 175, startPoint y: 69, endPoint x: 71, endPoint y: 16, distance: 116.1
click at [71, 0] on div "Isaac 20 × 25 cm editar um minuto atrás. Lâminas 4 Finalizar Enviar álbum Inser…" at bounding box center [340, 0] width 680 height 0
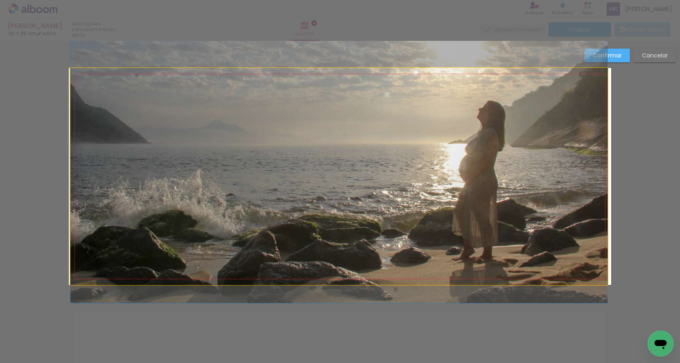
drag, startPoint x: 419, startPoint y: 160, endPoint x: 419, endPoint y: 108, distance: 52.2
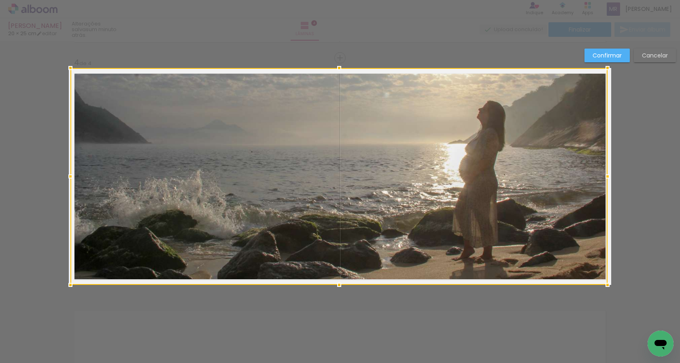
click at [415, 127] on div at bounding box center [338, 176] width 537 height 217
click at [0, 0] on slot "Confirmar" at bounding box center [0, 0] width 0 height 0
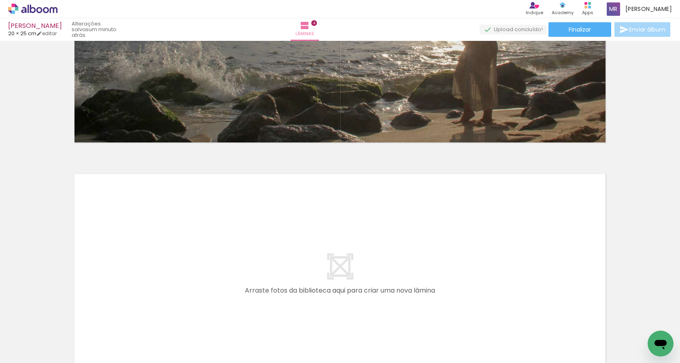
scroll to position [891, 0]
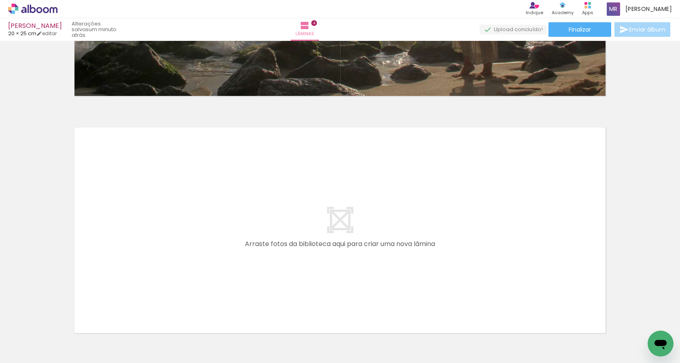
drag, startPoint x: 567, startPoint y: 262, endPoint x: 567, endPoint y: 233, distance: 29.1
click at [567, 233] on quentale-layouter at bounding box center [340, 230] width 542 height 217
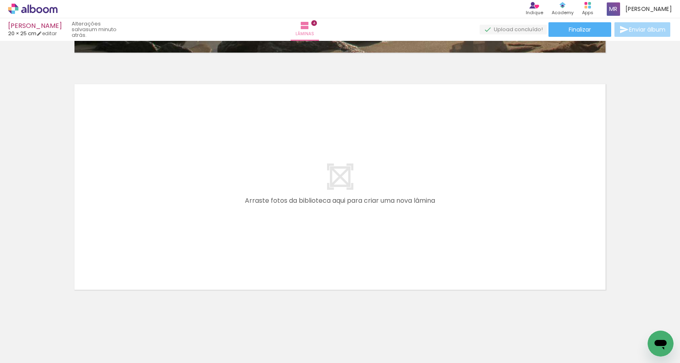
scroll to position [945, 0]
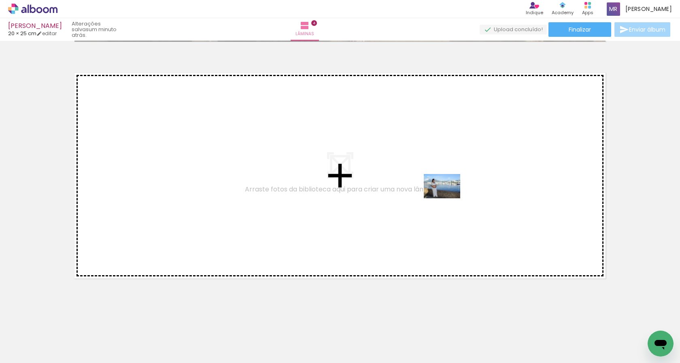
drag, startPoint x: 508, startPoint y: 341, endPoint x: 448, endPoint y: 198, distance: 155.1
click at [448, 198] on quentale-workspace at bounding box center [340, 181] width 680 height 363
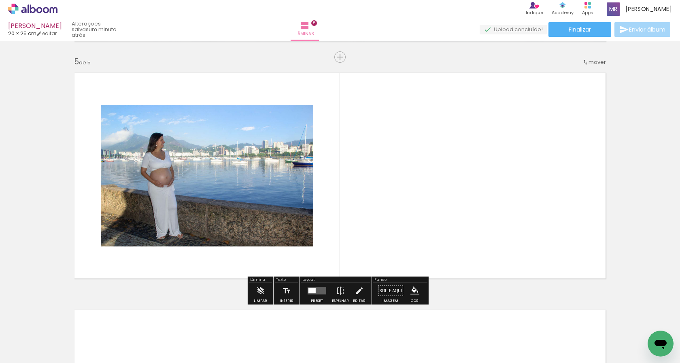
scroll to position [945, 0]
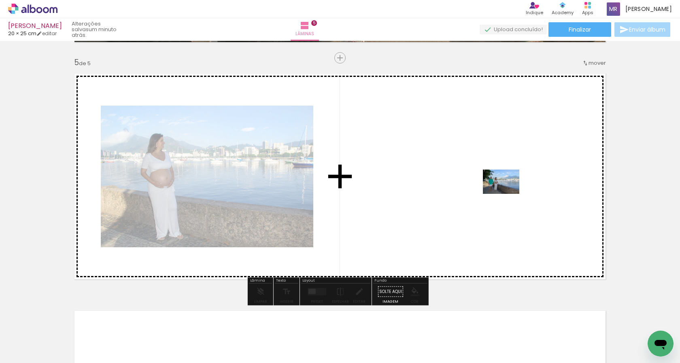
drag, startPoint x: 539, startPoint y: 344, endPoint x: 507, endPoint y: 194, distance: 153.8
click at [507, 194] on quentale-workspace at bounding box center [340, 181] width 680 height 363
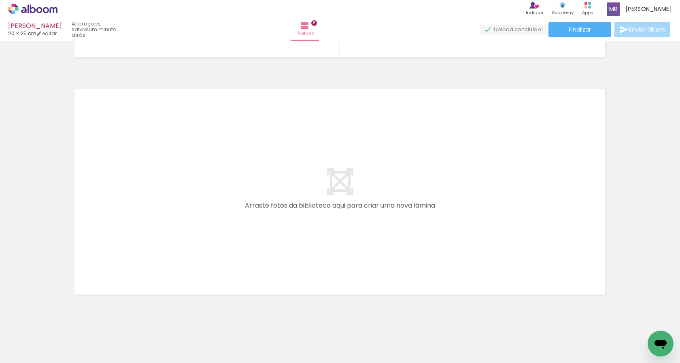
scroll to position [1180, 0]
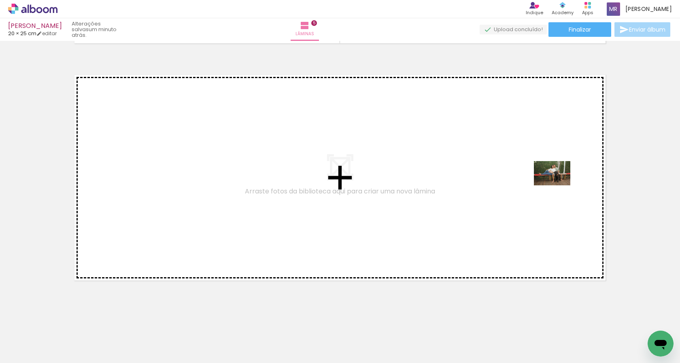
drag, startPoint x: 598, startPoint y: 338, endPoint x: 558, endPoint y: 185, distance: 157.8
click at [558, 185] on quentale-workspace at bounding box center [340, 181] width 680 height 363
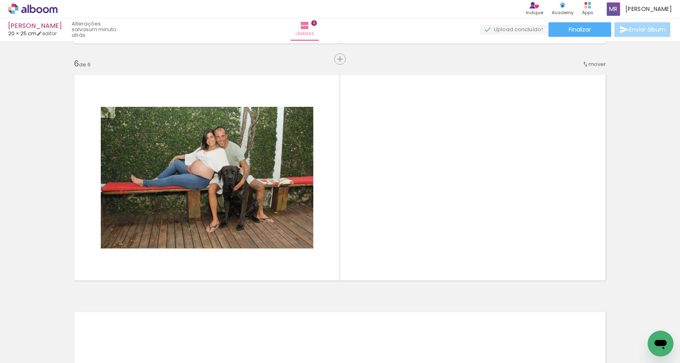
scroll to position [1182, 0]
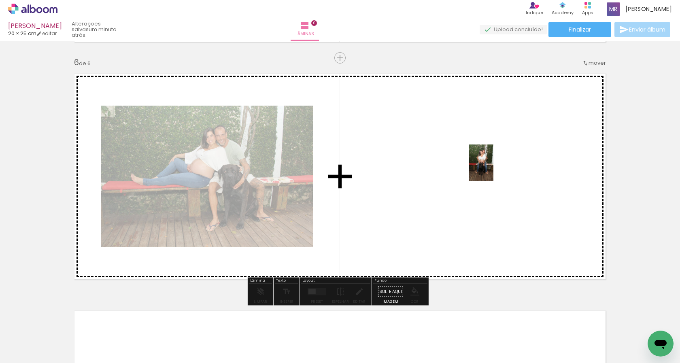
drag, startPoint x: 639, startPoint y: 333, endPoint x: 493, endPoint y: 169, distance: 219.5
click at [493, 169] on quentale-workspace at bounding box center [340, 181] width 680 height 363
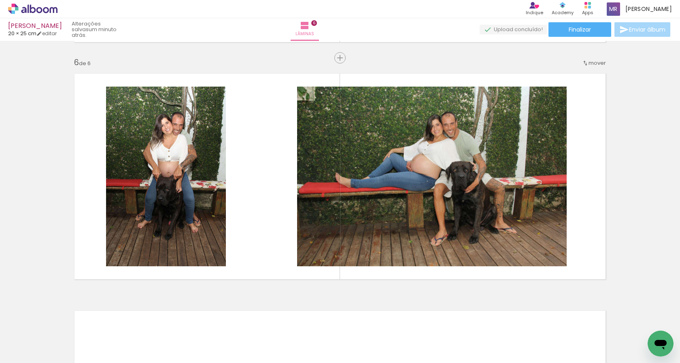
scroll to position [0, 2098]
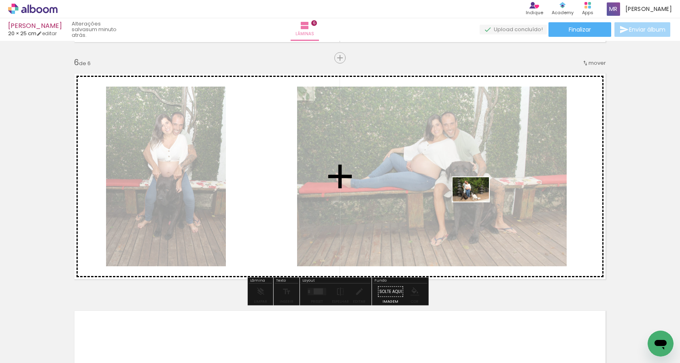
drag, startPoint x: 563, startPoint y: 343, endPoint x: 477, endPoint y: 201, distance: 165.6
click at [477, 201] on quentale-workspace at bounding box center [340, 181] width 680 height 363
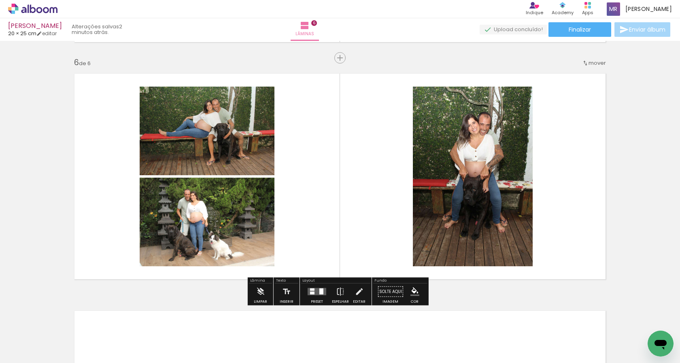
scroll to position [0, 2153]
click at [312, 292] on div at bounding box center [312, 293] width 4 height 3
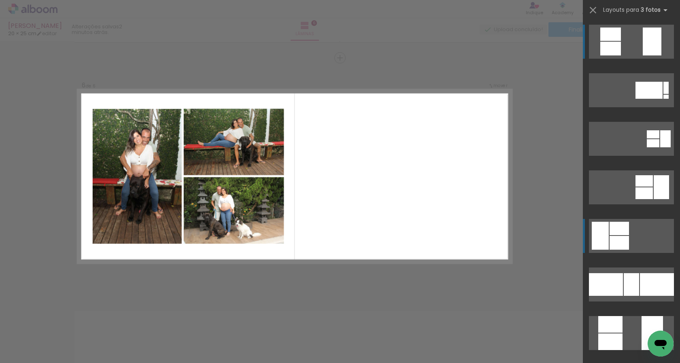
click at [600, 233] on div at bounding box center [599, 236] width 17 height 28
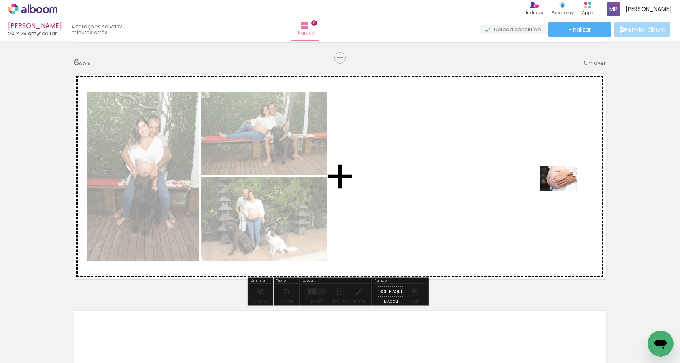
drag, startPoint x: 555, startPoint y: 339, endPoint x: 564, endPoint y: 191, distance: 149.1
click at [564, 191] on quentale-workspace at bounding box center [340, 181] width 680 height 363
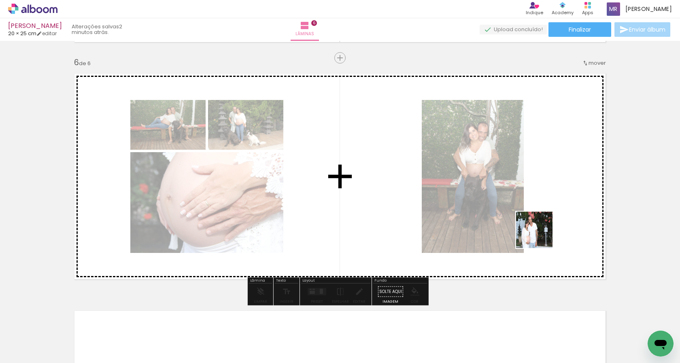
drag, startPoint x: 610, startPoint y: 344, endPoint x: 563, endPoint y: 250, distance: 105.1
click at [540, 235] on quentale-workspace at bounding box center [340, 181] width 680 height 363
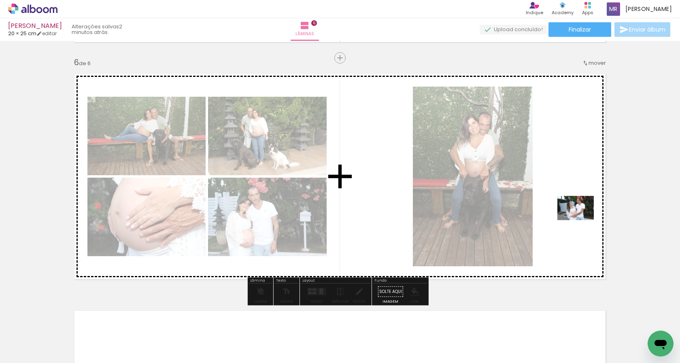
drag, startPoint x: 642, startPoint y: 335, endPoint x: 579, endPoint y: 233, distance: 119.1
click at [580, 215] on quentale-workspace at bounding box center [340, 181] width 680 height 363
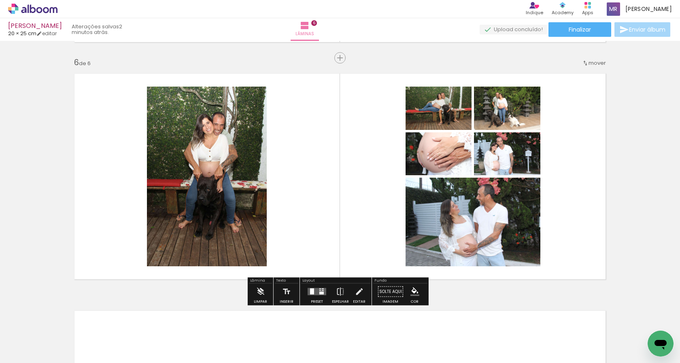
click at [319, 290] on quentale-layouter at bounding box center [316, 291] width 19 height 7
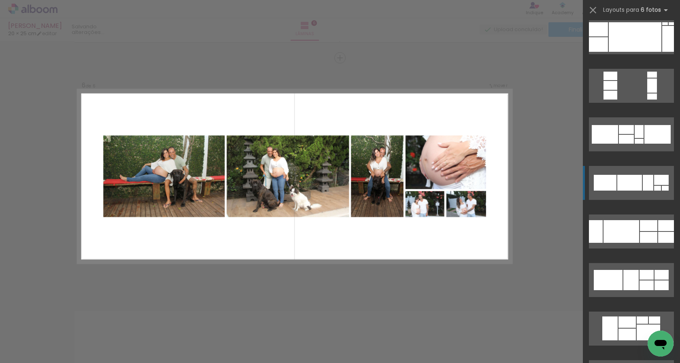
scroll to position [0, 0]
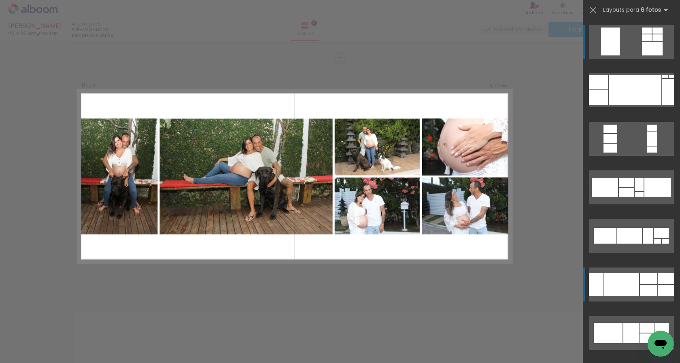
click at [619, 286] on div at bounding box center [621, 284] width 36 height 23
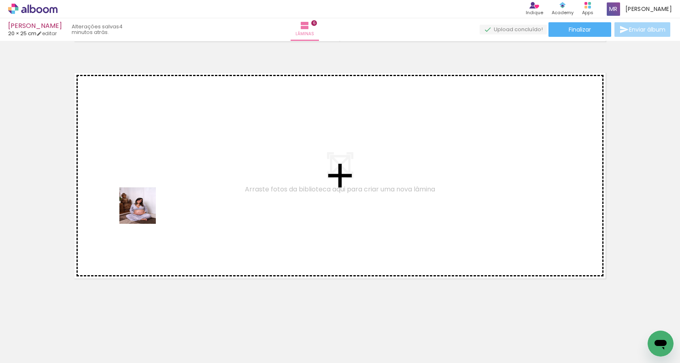
drag, startPoint x: 133, startPoint y: 343, endPoint x: 171, endPoint y: 294, distance: 62.5
click at [142, 174] on quentale-workspace at bounding box center [340, 181] width 680 height 363
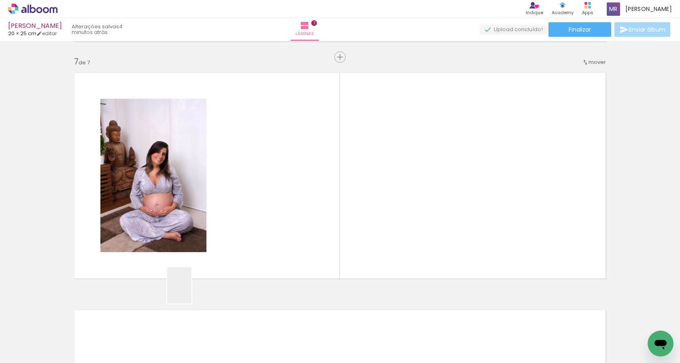
scroll to position [1419, 0]
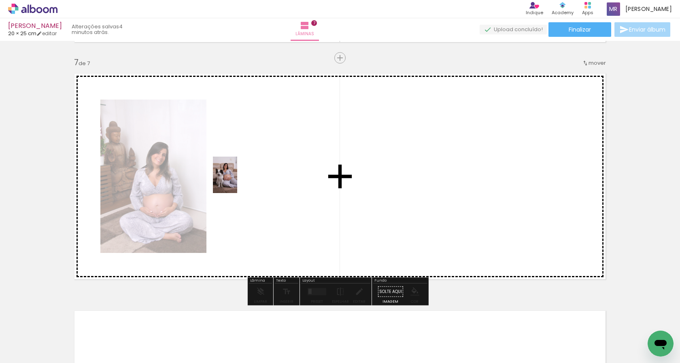
drag, startPoint x: 191, startPoint y: 291, endPoint x: 239, endPoint y: 175, distance: 125.4
click at [239, 175] on quentale-workspace at bounding box center [340, 181] width 680 height 363
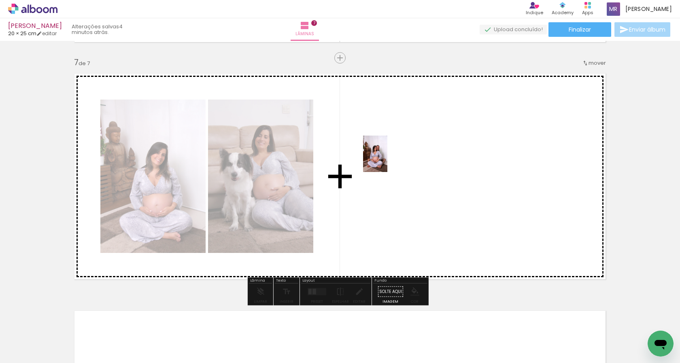
drag, startPoint x: 87, startPoint y: 343, endPoint x: 387, endPoint y: 160, distance: 351.7
click at [387, 160] on quentale-workspace at bounding box center [340, 181] width 680 height 363
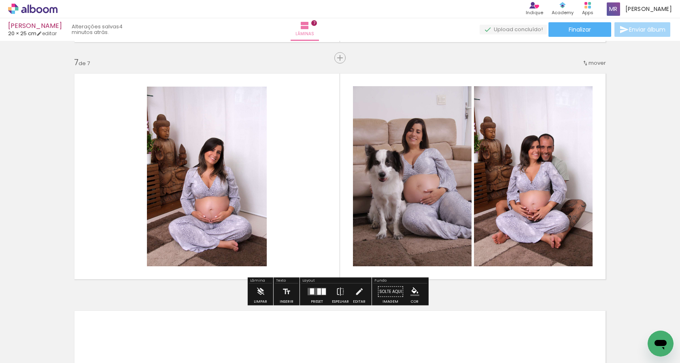
click at [322, 293] on div at bounding box center [324, 291] width 4 height 6
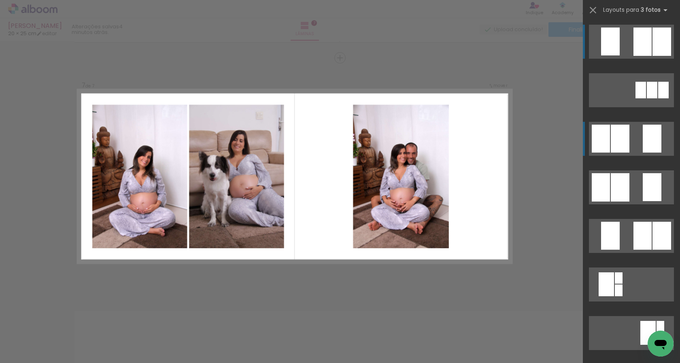
click at [612, 144] on div at bounding box center [619, 139] width 19 height 28
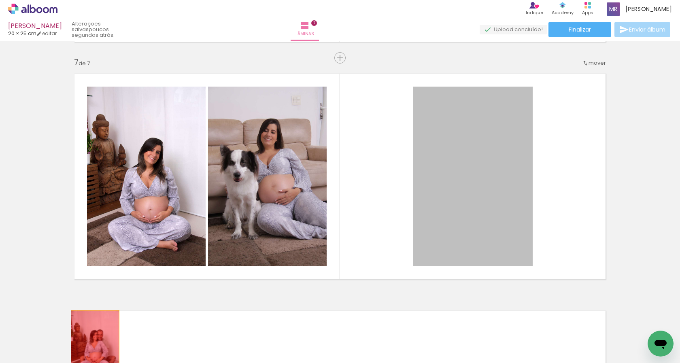
drag, startPoint x: 469, startPoint y: 210, endPoint x: 92, endPoint y: 346, distance: 401.1
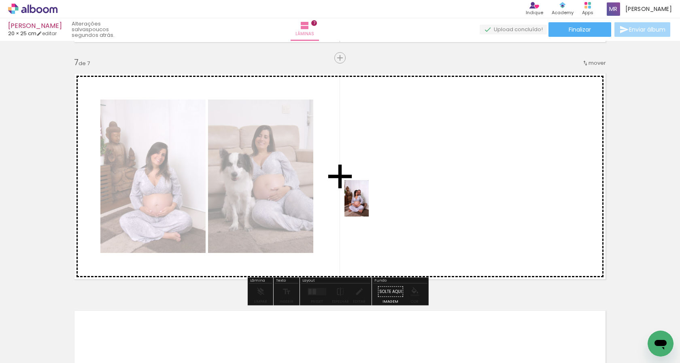
drag, startPoint x: 92, startPoint y: 344, endPoint x: 369, endPoint y: 204, distance: 309.9
click at [369, 204] on quentale-workspace at bounding box center [340, 181] width 680 height 363
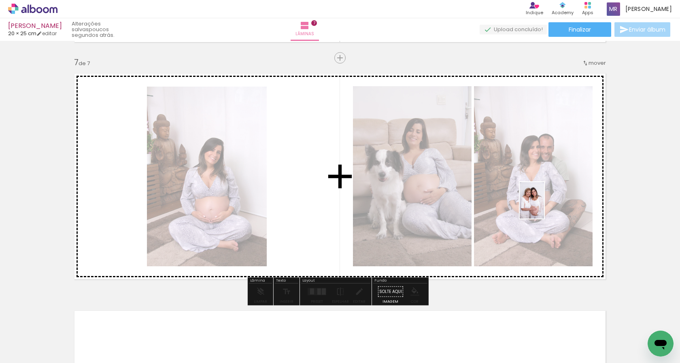
drag, startPoint x: 224, startPoint y: 343, endPoint x: 544, endPoint y: 206, distance: 347.6
click at [544, 206] on quentale-workspace at bounding box center [340, 181] width 680 height 363
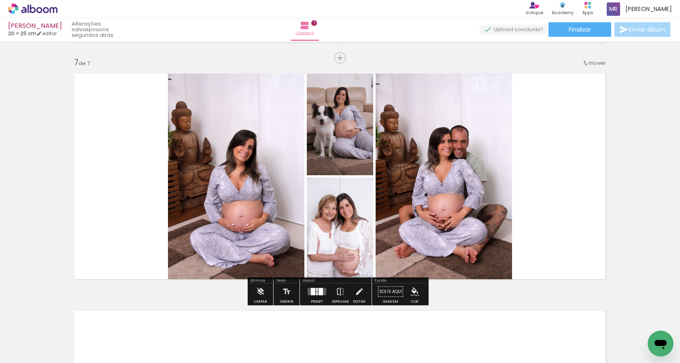
click at [316, 294] on div at bounding box center [317, 293] width 2 height 3
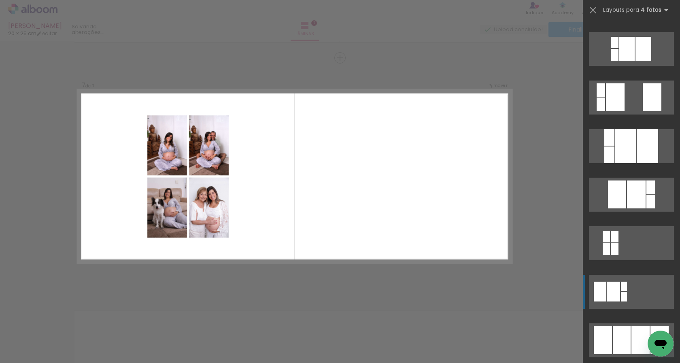
scroll to position [324, 0]
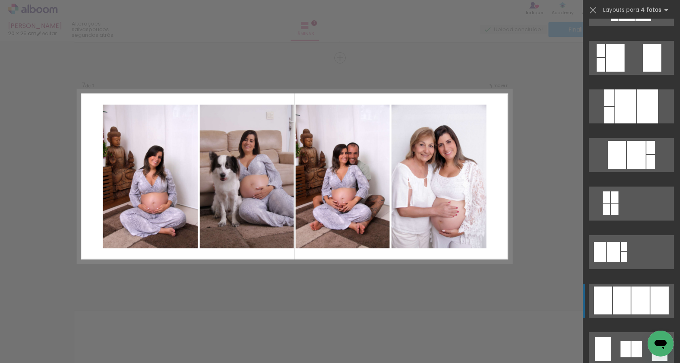
click at [633, 295] on div at bounding box center [640, 300] width 18 height 28
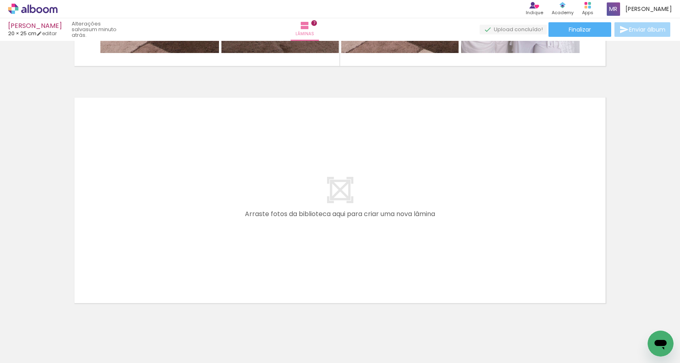
scroll to position [1656, 0]
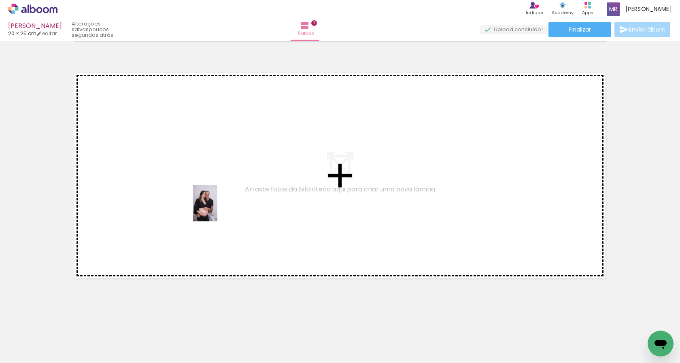
drag, startPoint x: 309, startPoint y: 342, endPoint x: 217, endPoint y: 209, distance: 161.5
click at [217, 209] on quentale-workspace at bounding box center [340, 181] width 680 height 363
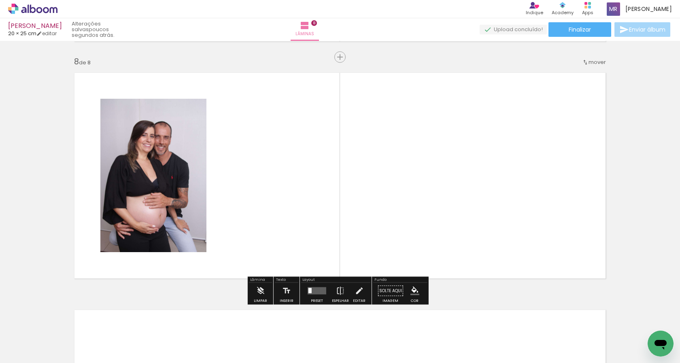
scroll to position [1656, 0]
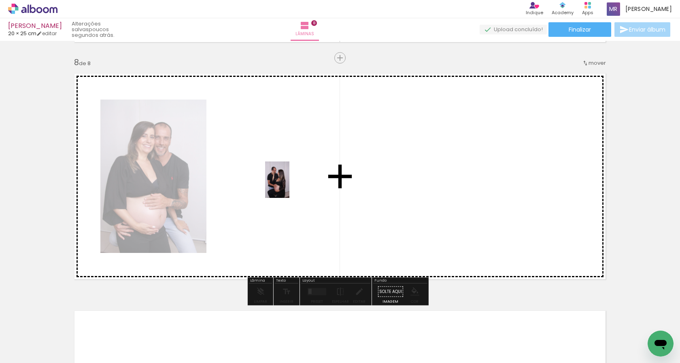
drag, startPoint x: 354, startPoint y: 341, endPoint x: 288, endPoint y: 184, distance: 169.2
click at [288, 184] on quentale-workspace at bounding box center [340, 181] width 680 height 363
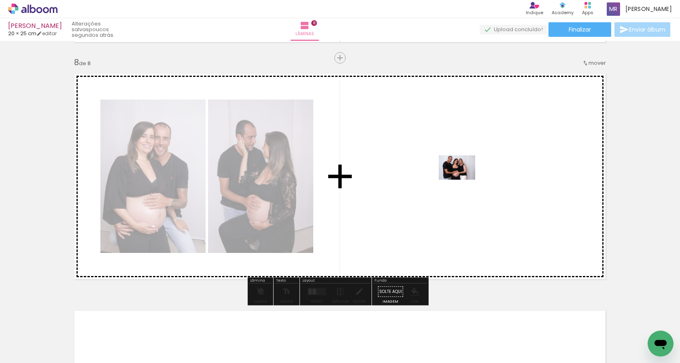
drag, startPoint x: 400, startPoint y: 339, endPoint x: 463, endPoint y: 180, distance: 171.3
click at [463, 180] on quentale-workspace at bounding box center [340, 181] width 680 height 363
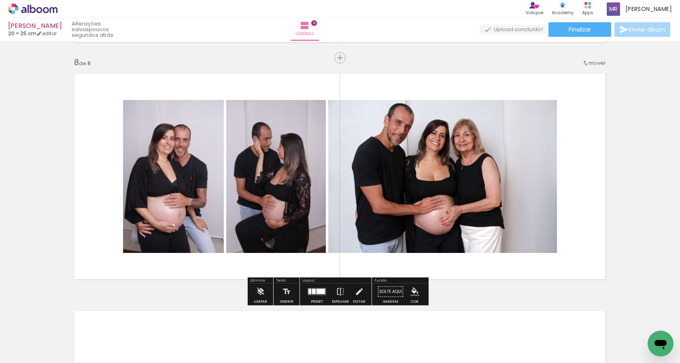
click at [322, 291] on div at bounding box center [320, 291] width 8 height 5
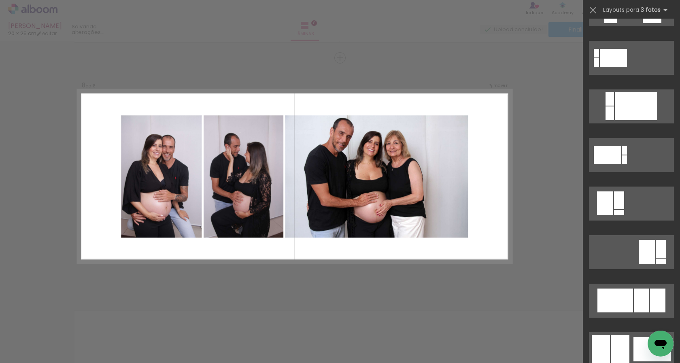
scroll to position [0, 0]
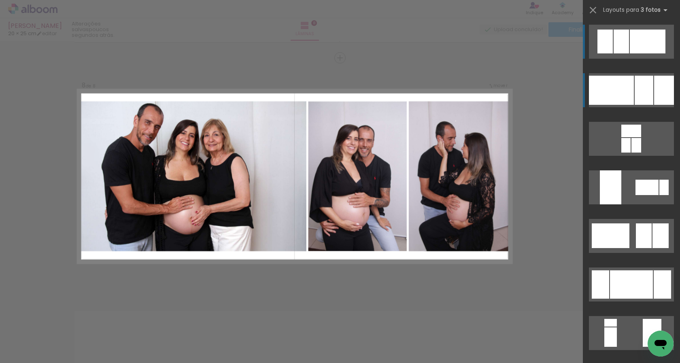
click at [618, 101] on div at bounding box center [611, 90] width 45 height 29
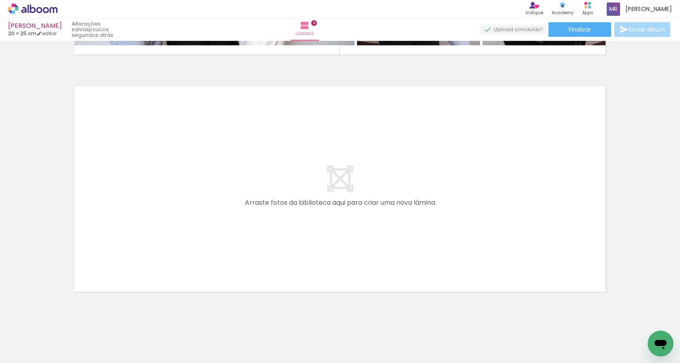
scroll to position [1894, 0]
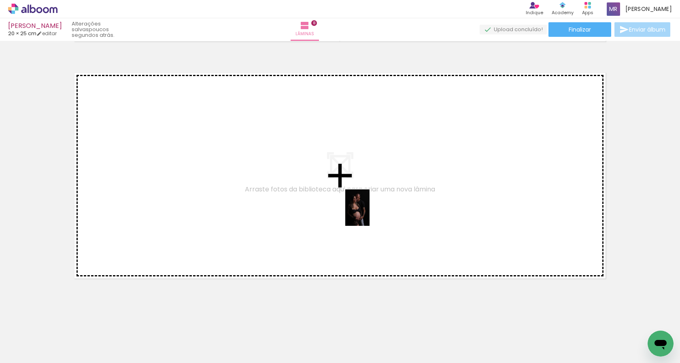
drag, startPoint x: 441, startPoint y: 340, endPoint x: 369, endPoint y: 214, distance: 145.7
click at [369, 214] on quentale-workspace at bounding box center [340, 181] width 680 height 363
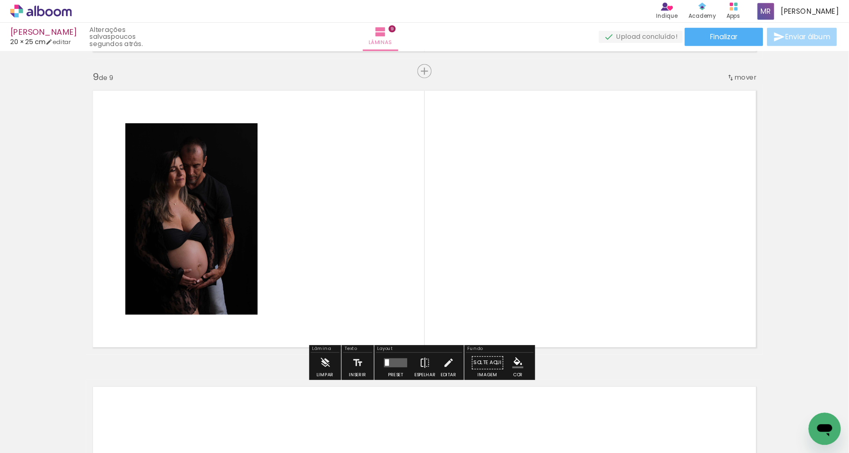
scroll to position [1893, 0]
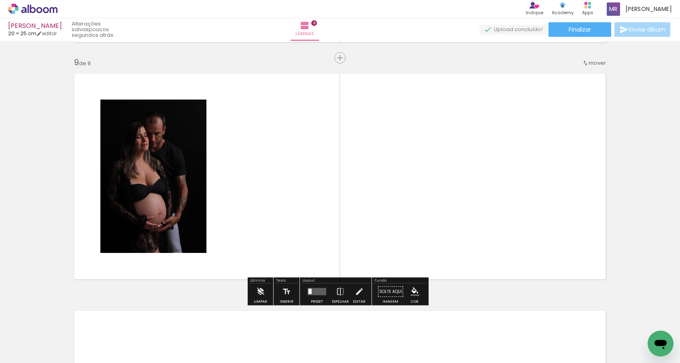
click at [259, 287] on iron-icon at bounding box center [260, 292] width 9 height 16
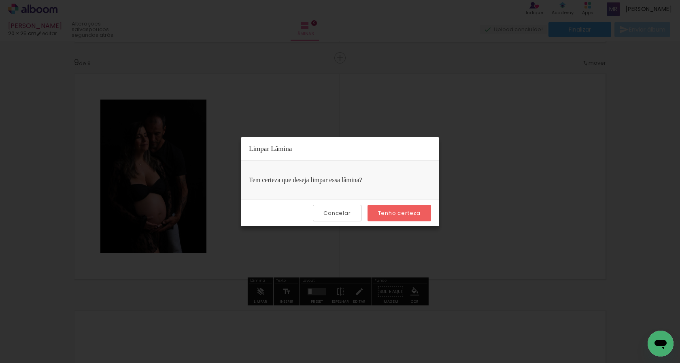
click at [0, 0] on slot "Tenho certeza" at bounding box center [0, 0] width 0 height 0
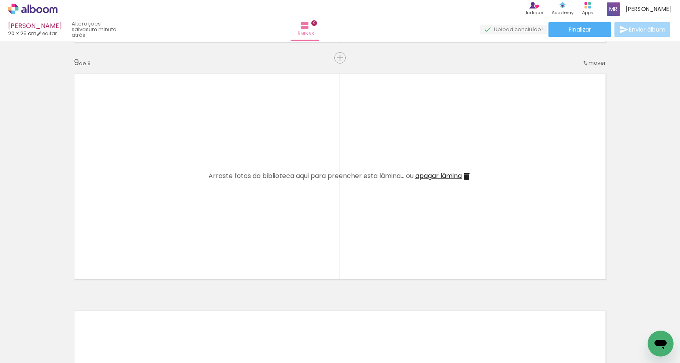
click at [22, 350] on span "Adicionar Fotos" at bounding box center [29, 351] width 24 height 9
click at [0, 0] on input "file" at bounding box center [0, 0] width 0 height 0
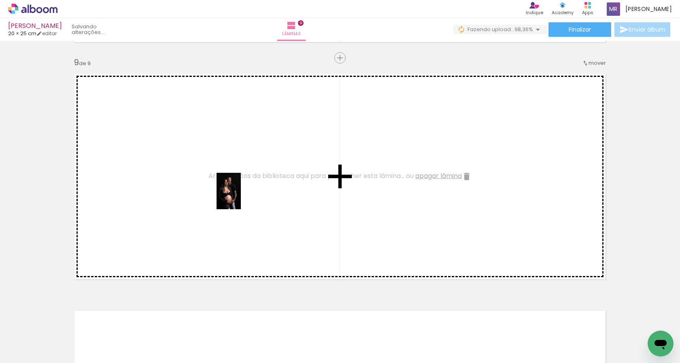
drag, startPoint x: 443, startPoint y: 335, endPoint x: 241, endPoint y: 197, distance: 244.9
click at [241, 197] on quentale-workspace at bounding box center [340, 181] width 680 height 363
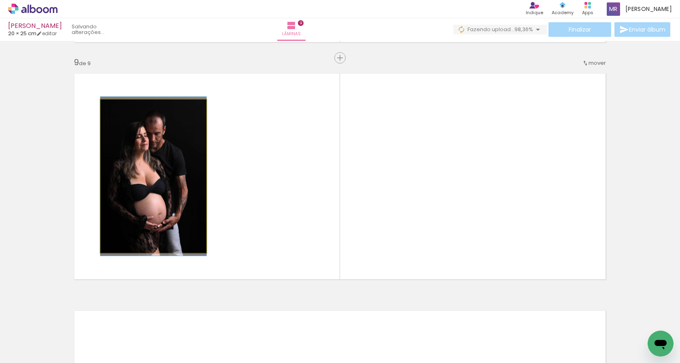
click at [188, 222] on quentale-photo at bounding box center [153, 176] width 106 height 153
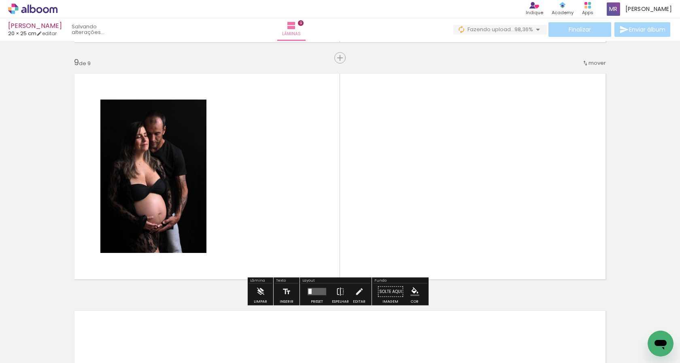
click at [200, 249] on quentale-photo at bounding box center [153, 176] width 106 height 153
click at [173, 164] on quentale-photo at bounding box center [153, 176] width 106 height 153
click at [360, 292] on iron-icon at bounding box center [358, 292] width 9 height 16
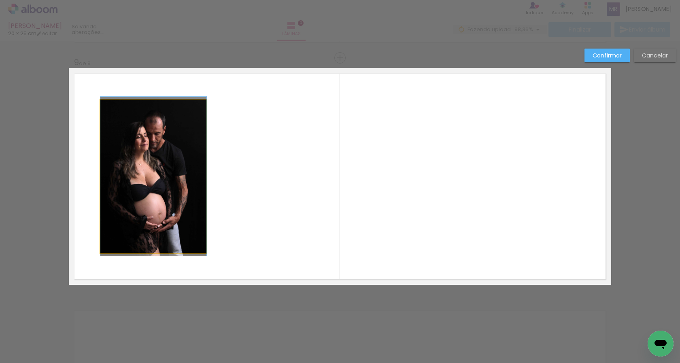
click at [172, 138] on quentale-photo at bounding box center [153, 176] width 106 height 153
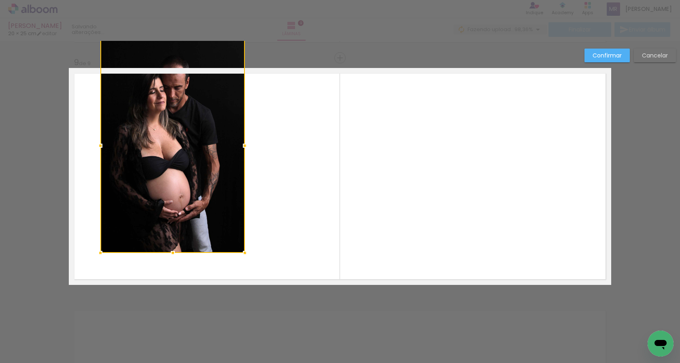
drag, startPoint x: 202, startPoint y: 99, endPoint x: 235, endPoint y: 89, distance: 34.1
click at [235, 89] on div at bounding box center [172, 145] width 144 height 214
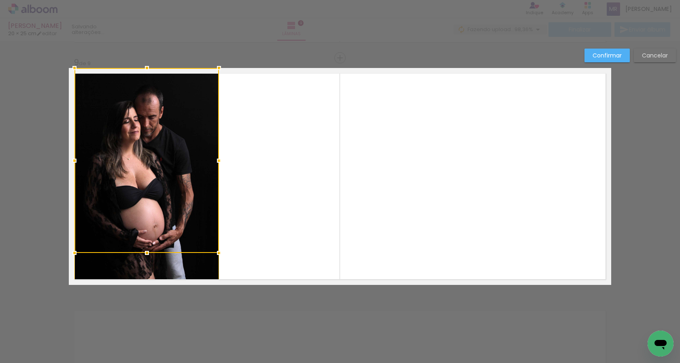
drag, startPoint x: 189, startPoint y: 141, endPoint x: 163, endPoint y: 140, distance: 25.9
click at [163, 140] on div at bounding box center [146, 160] width 144 height 185
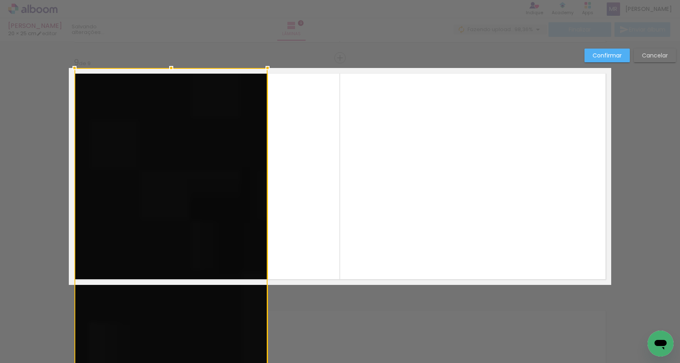
drag, startPoint x: 213, startPoint y: 254, endPoint x: 262, endPoint y: 241, distance: 50.5
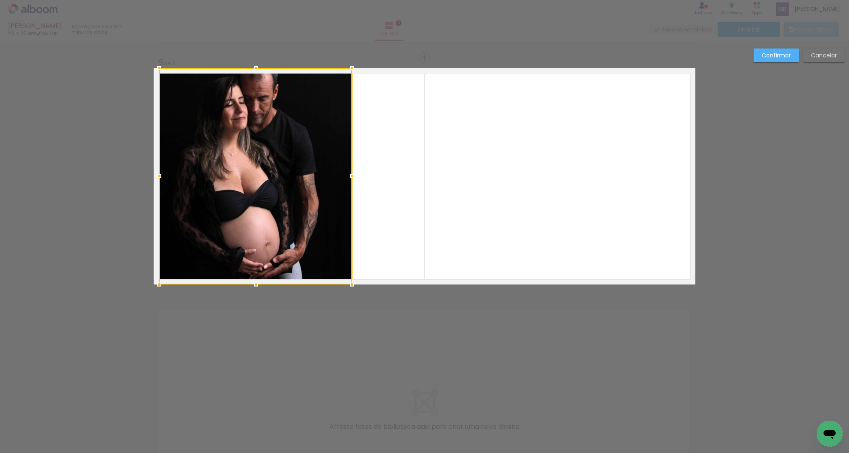
scroll to position [1892, 0]
click at [394, 236] on quentale-layouter at bounding box center [425, 176] width 542 height 217
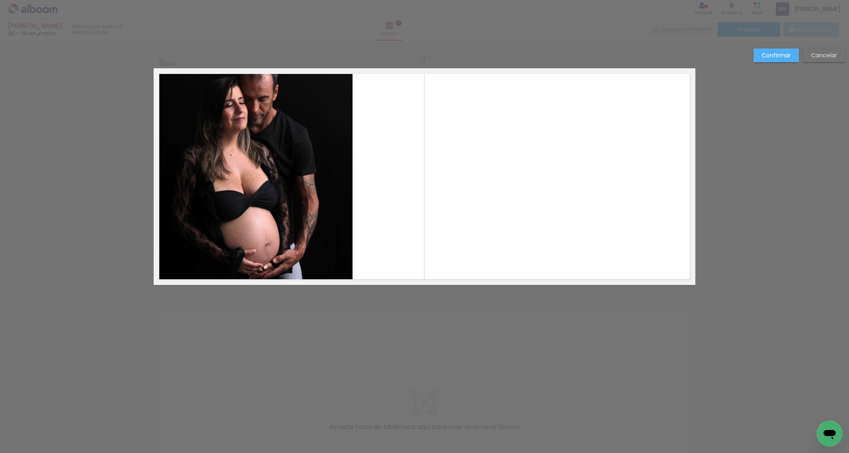
click at [0, 0] on slot "Confirmar" at bounding box center [0, 0] width 0 height 0
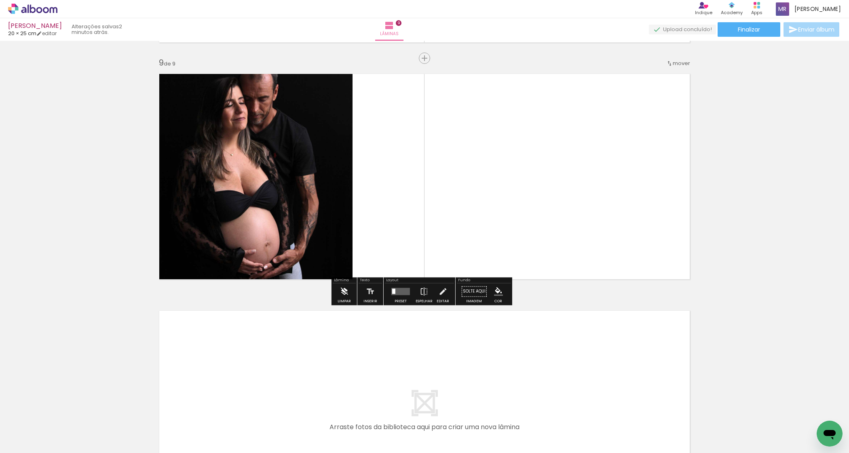
click at [347, 290] on iron-icon at bounding box center [344, 292] width 9 height 16
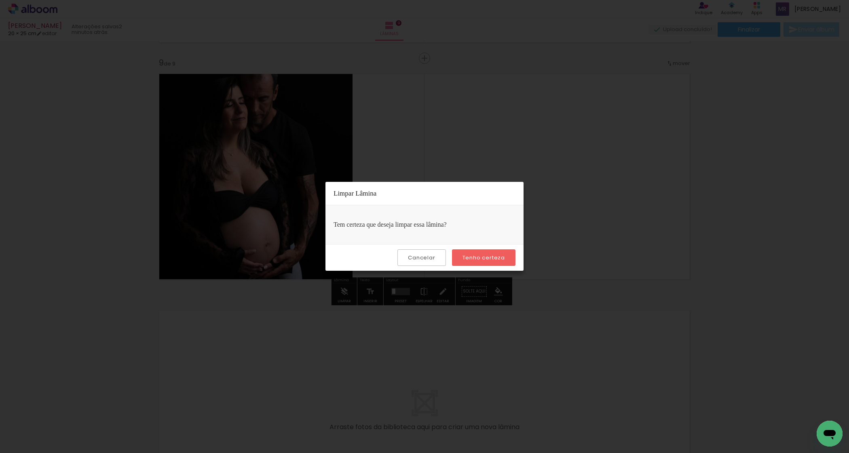
click at [0, 0] on slot "Tenho certeza" at bounding box center [0, 0] width 0 height 0
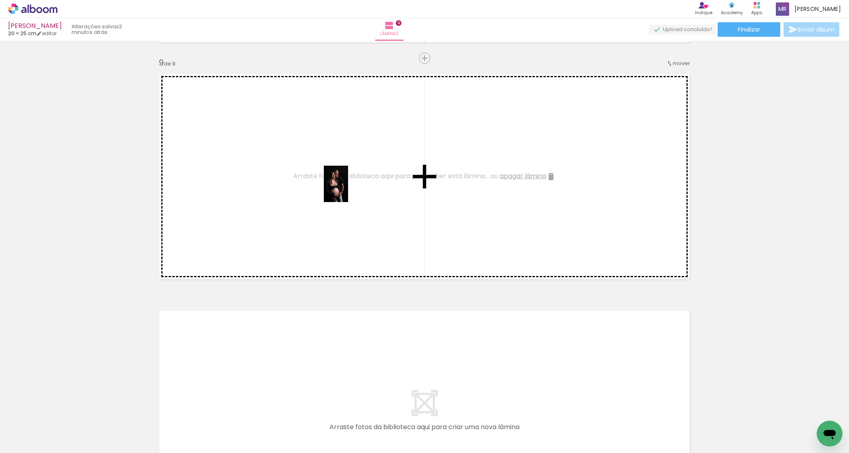
drag, startPoint x: 449, startPoint y: 437, endPoint x: 348, endPoint y: 190, distance: 266.7
click at [348, 190] on quentale-workspace at bounding box center [424, 226] width 849 height 453
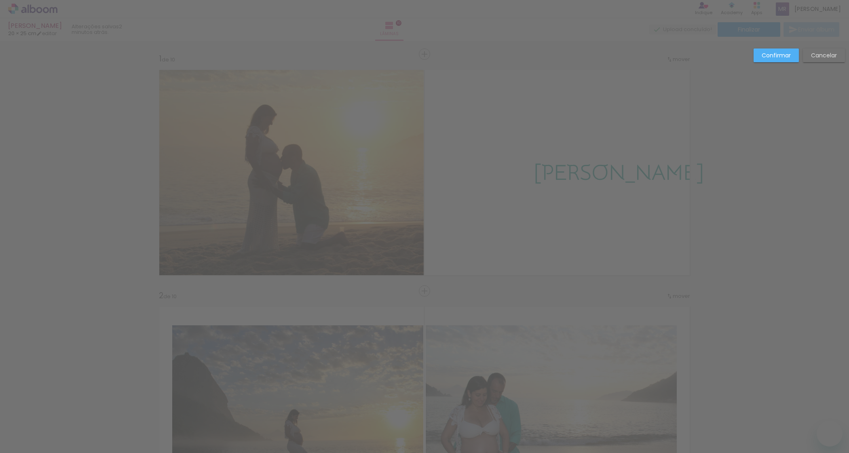
drag, startPoint x: 0, startPoint y: 0, endPoint x: 181, endPoint y: 294, distance: 345.8
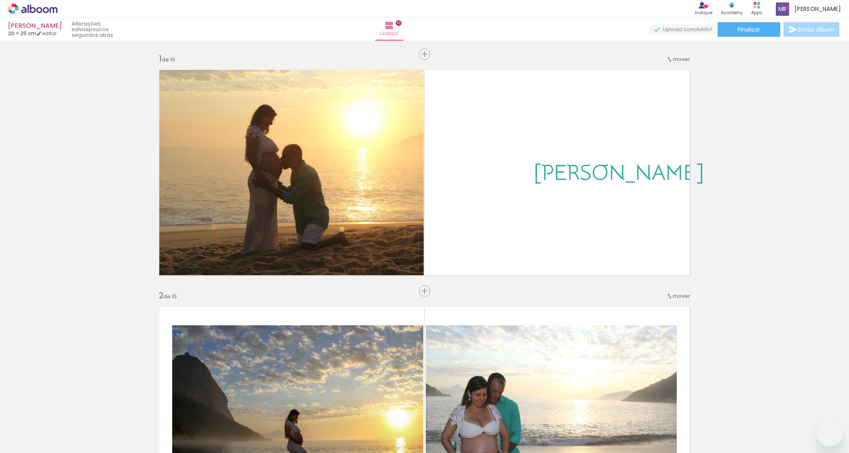
click at [492, 294] on quentale-workspace at bounding box center [424, 226] width 849 height 453
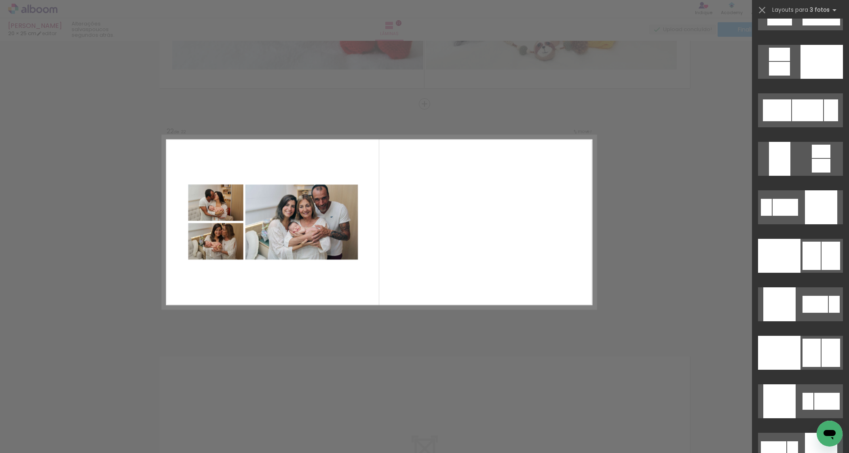
scroll to position [4226, 0]
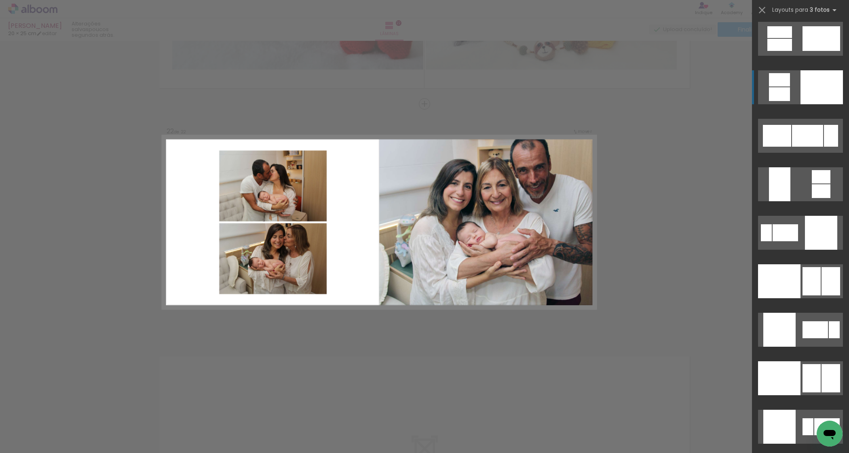
click at [804, 83] on div at bounding box center [822, 87] width 42 height 34
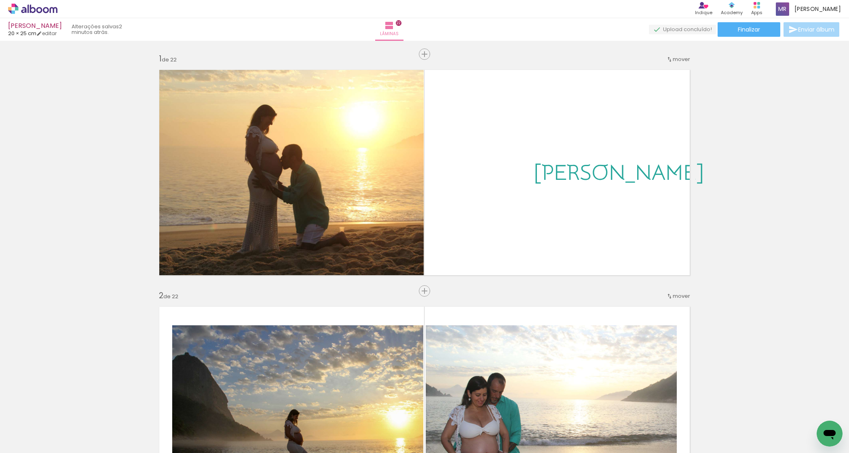
scroll to position [0, 1590]
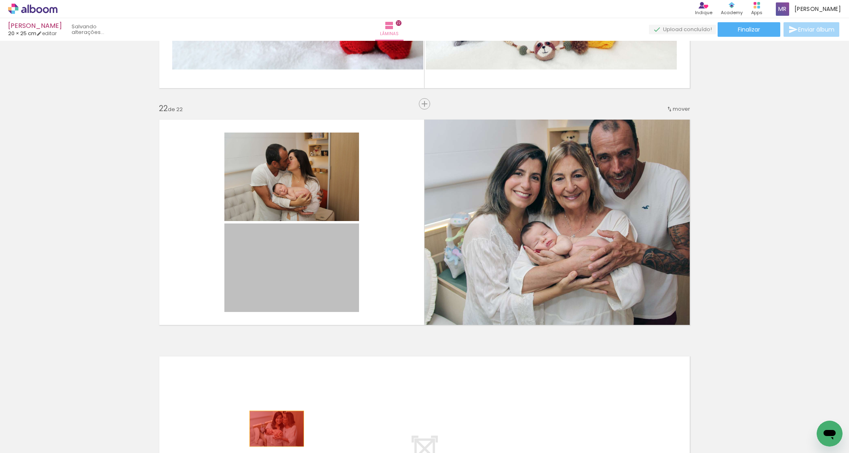
drag, startPoint x: 299, startPoint y: 288, endPoint x: 273, endPoint y: 429, distance: 142.7
click at [273, 429] on quentale-workspace at bounding box center [424, 226] width 849 height 453
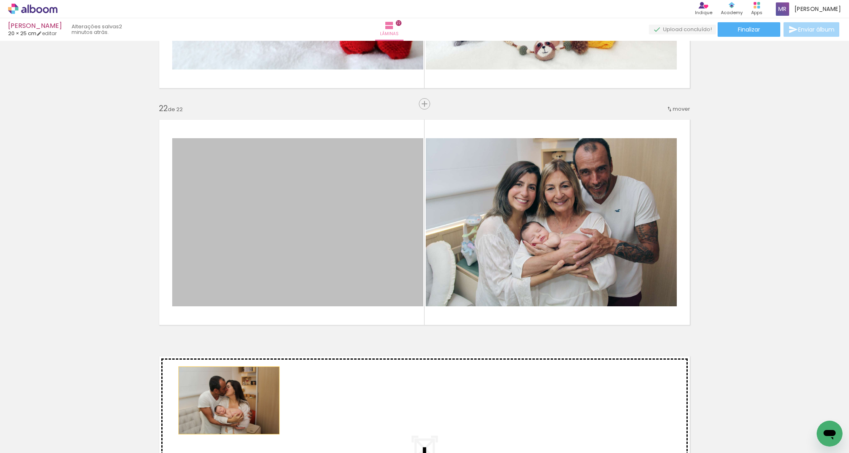
drag, startPoint x: 284, startPoint y: 219, endPoint x: 225, endPoint y: 426, distance: 214.8
click at [225, 426] on quentale-workspace at bounding box center [424, 226] width 849 height 453
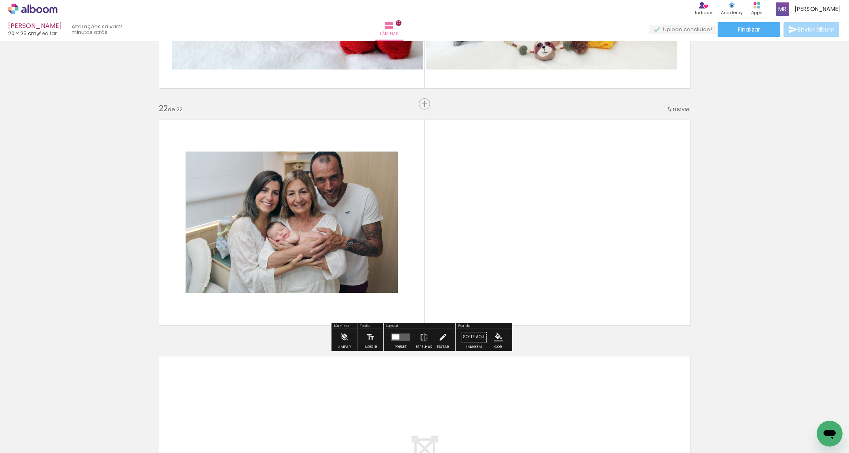
click at [17, 438] on iron-icon at bounding box center [12, 443] width 10 height 10
click at [0, 0] on input "file" at bounding box center [0, 0] width 0 height 0
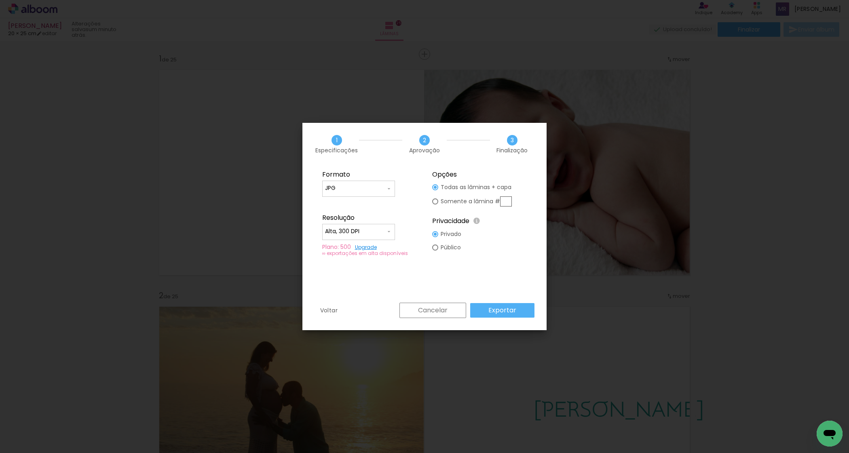
scroll to position [0, 1176]
click at [438, 250] on div at bounding box center [435, 248] width 6 height 6
type paper-radio-button "on"
click at [0, 0] on slot "Exportar" at bounding box center [0, 0] width 0 height 0
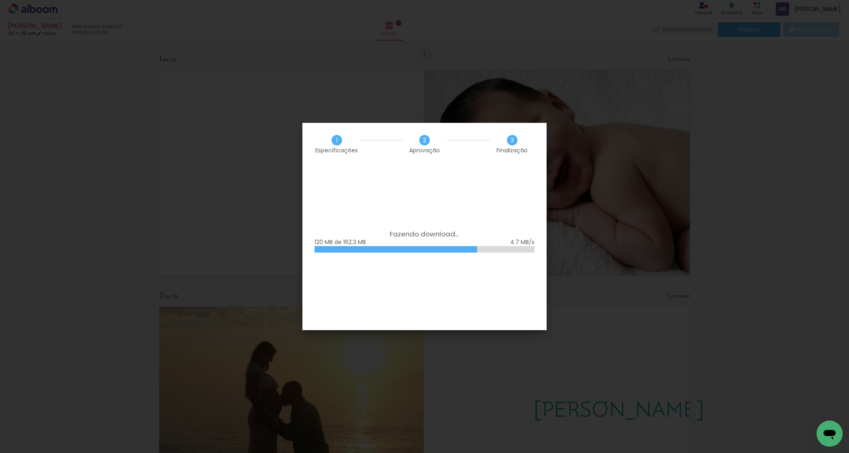
scroll to position [0, 1176]
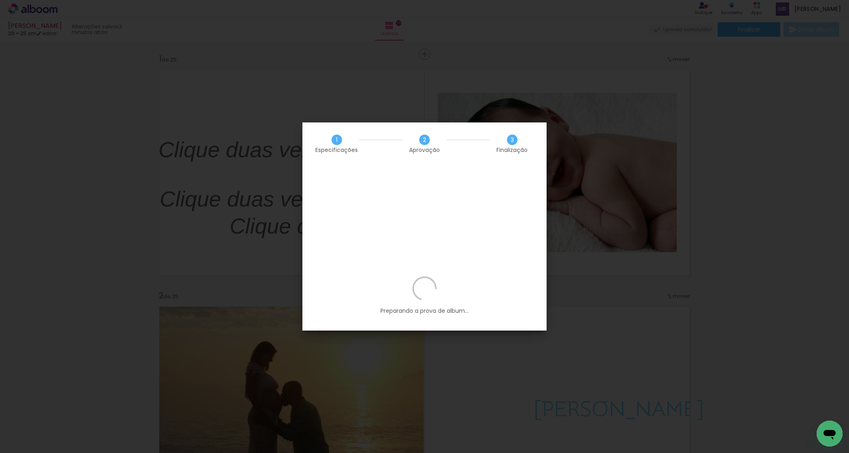
scroll to position [0, 1176]
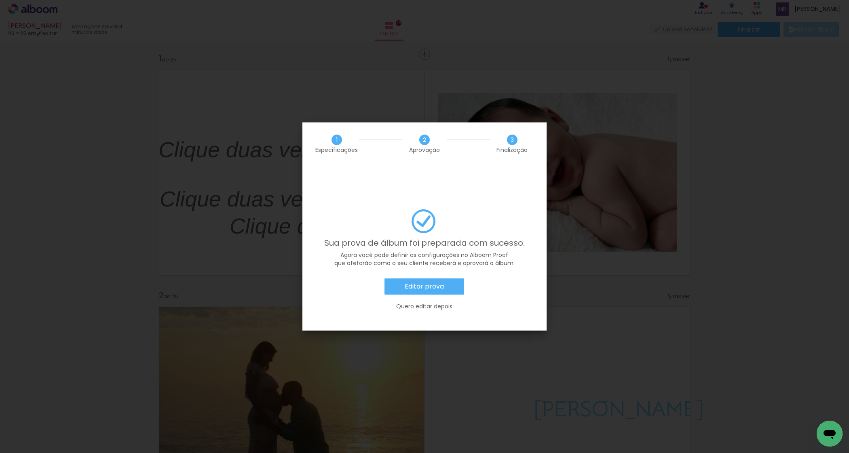
click at [453, 279] on paper-button "Editar prova" at bounding box center [425, 287] width 80 height 16
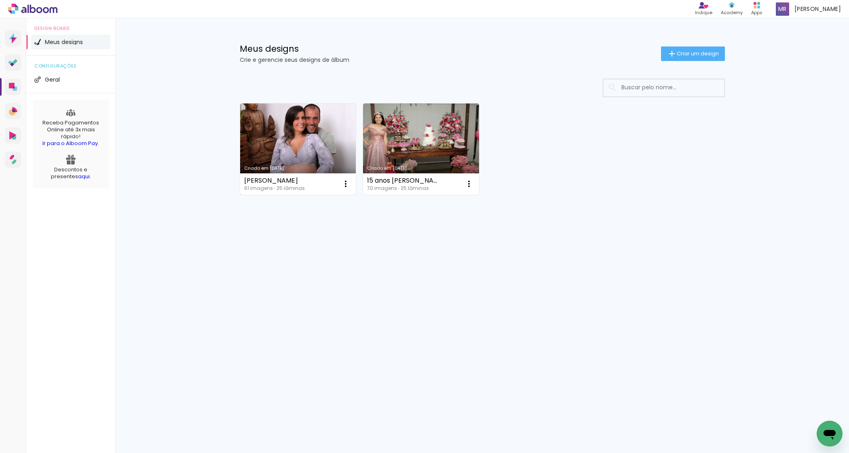
click at [280, 151] on link "Criado em [DATE]" at bounding box center [298, 149] width 116 height 91
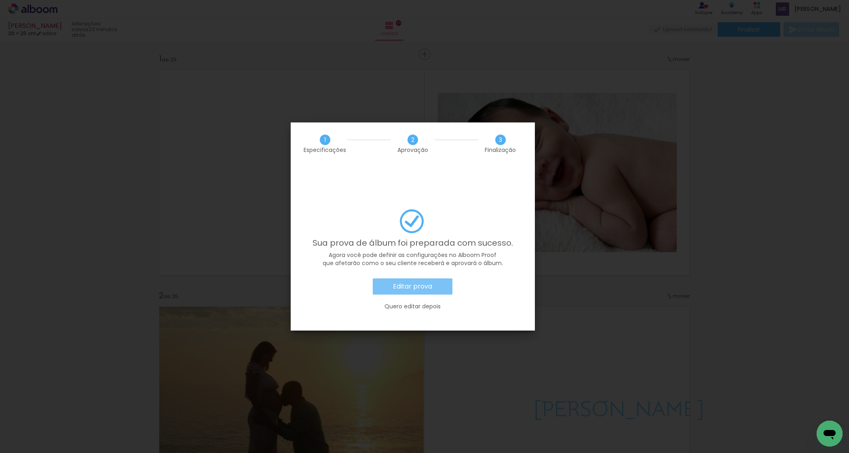
click at [409, 279] on paper-button "Editar prova" at bounding box center [413, 287] width 80 height 16
